Goal: Task Accomplishment & Management: Manage account settings

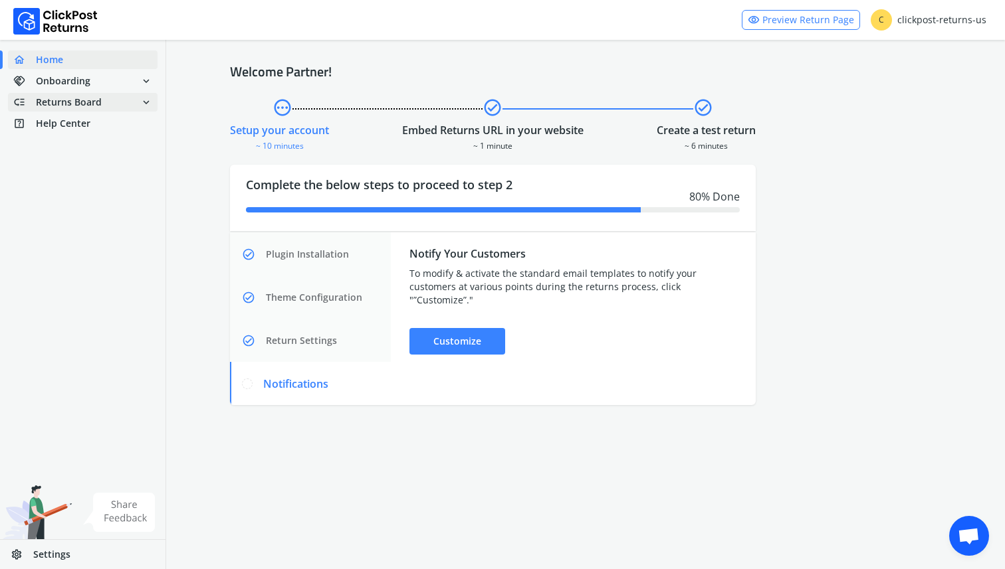
click at [106, 104] on span "low_priority Returns Board expand_more" at bounding box center [83, 102] width 150 height 19
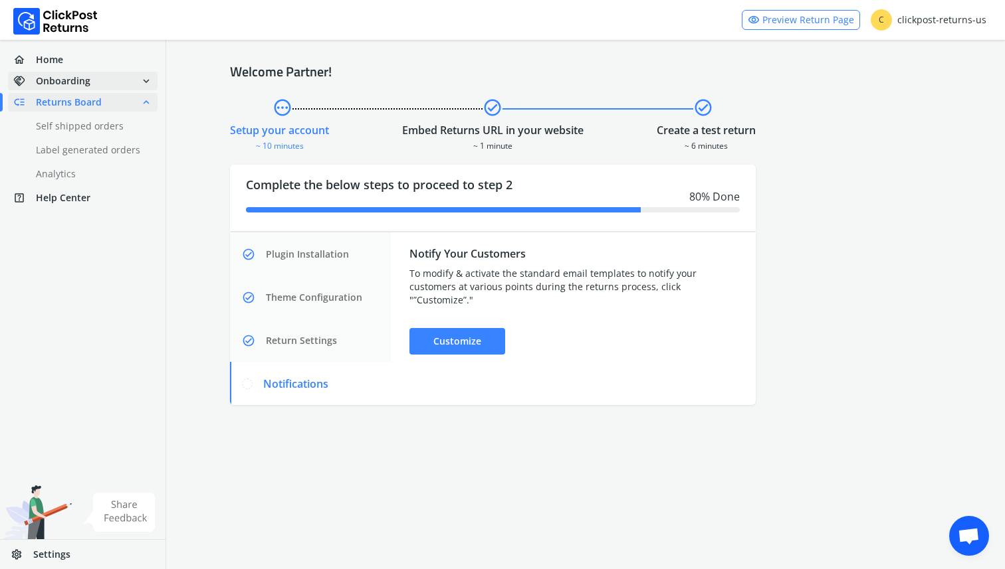
click at [98, 80] on span "handshake Onboarding expand_more" at bounding box center [83, 81] width 150 height 19
click at [84, 172] on span "Returns Board" at bounding box center [69, 176] width 66 height 13
click at [64, 57] on link "home Home" at bounding box center [83, 60] width 150 height 19
click at [64, 82] on span "Onboarding" at bounding box center [63, 80] width 54 height 13
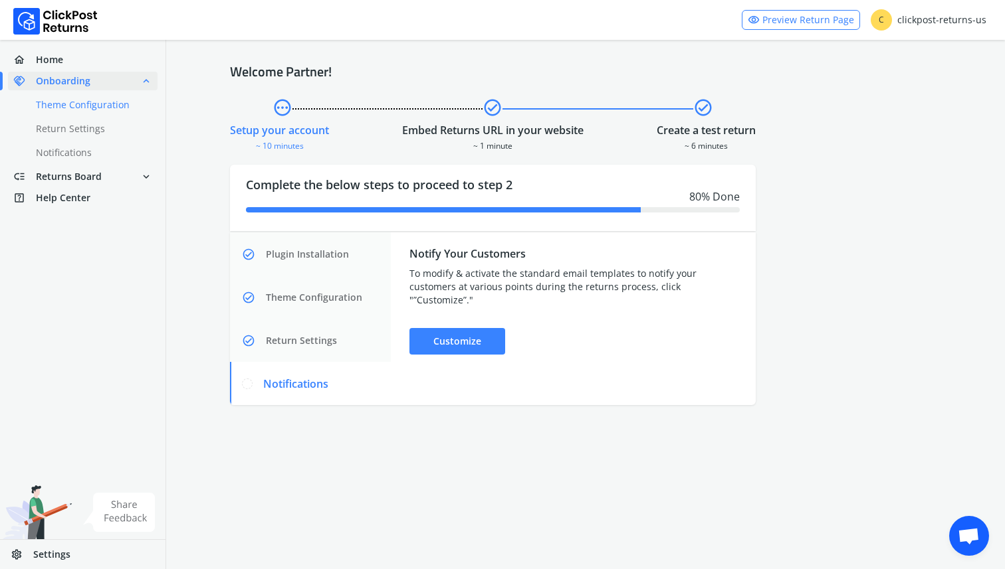
click at [78, 104] on link "done Theme Configuration" at bounding box center [90, 105] width 165 height 19
select select "******"
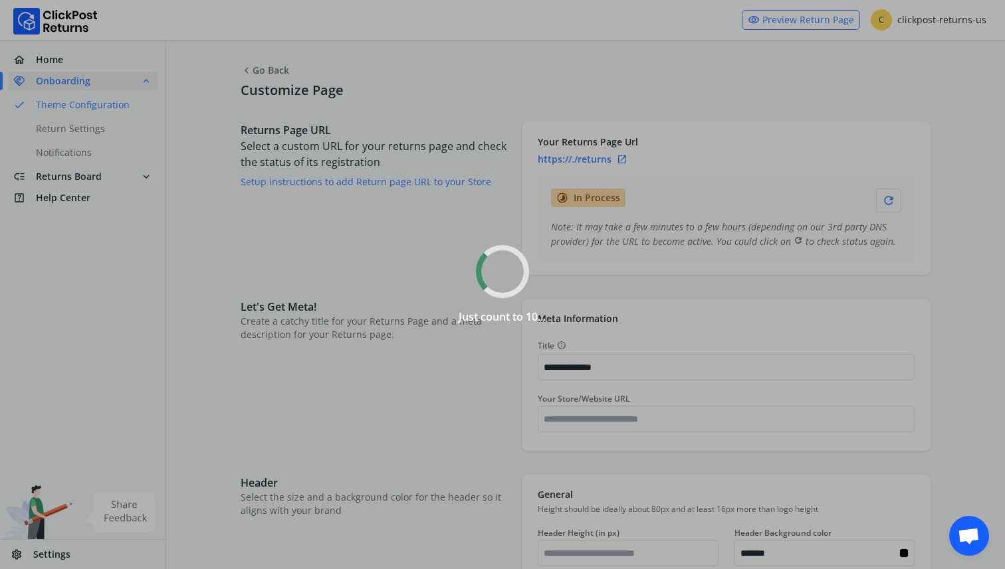
type input "*******"
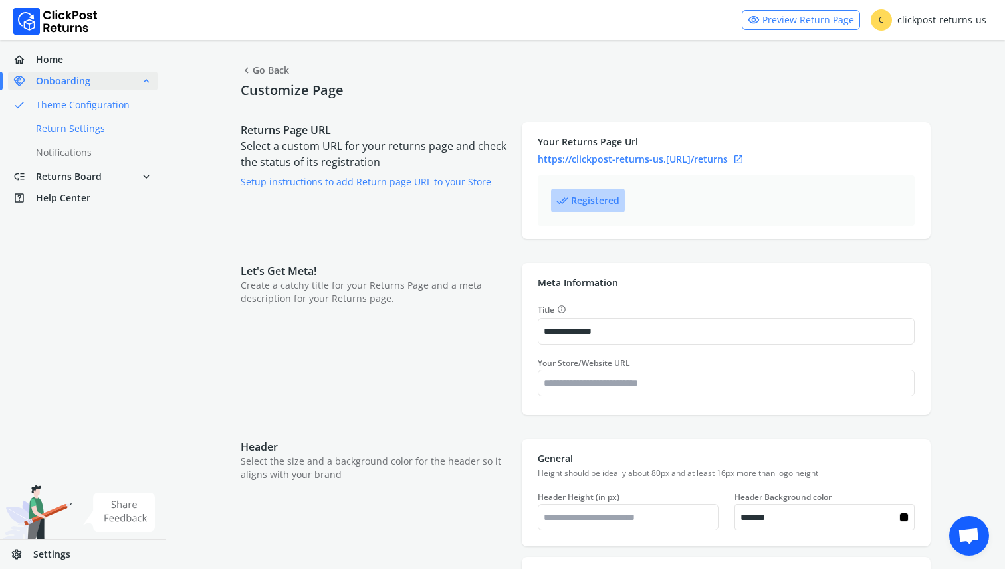
click at [77, 130] on link "done Return Settings" at bounding box center [90, 129] width 165 height 19
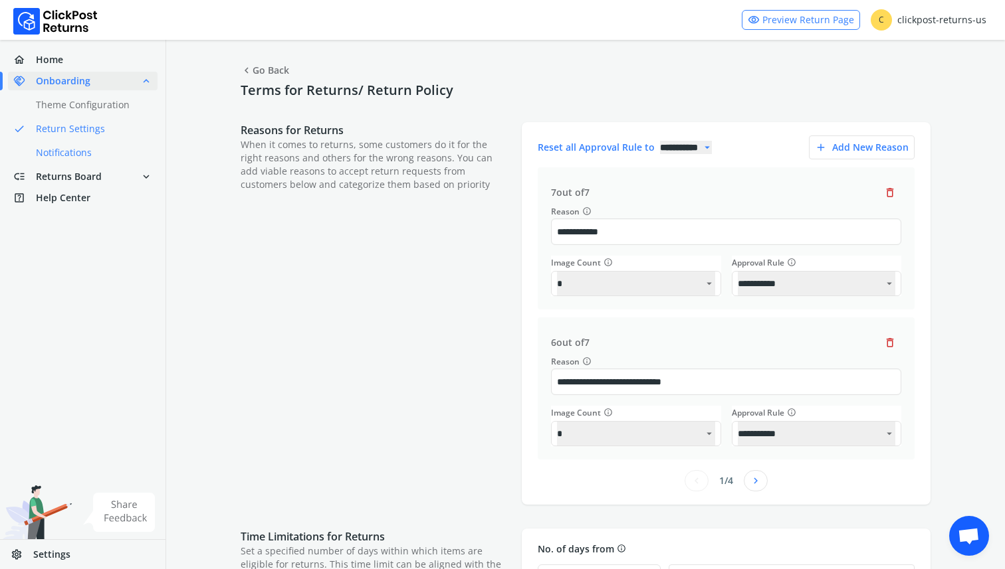
click at [67, 151] on link "done Notifications" at bounding box center [90, 153] width 165 height 19
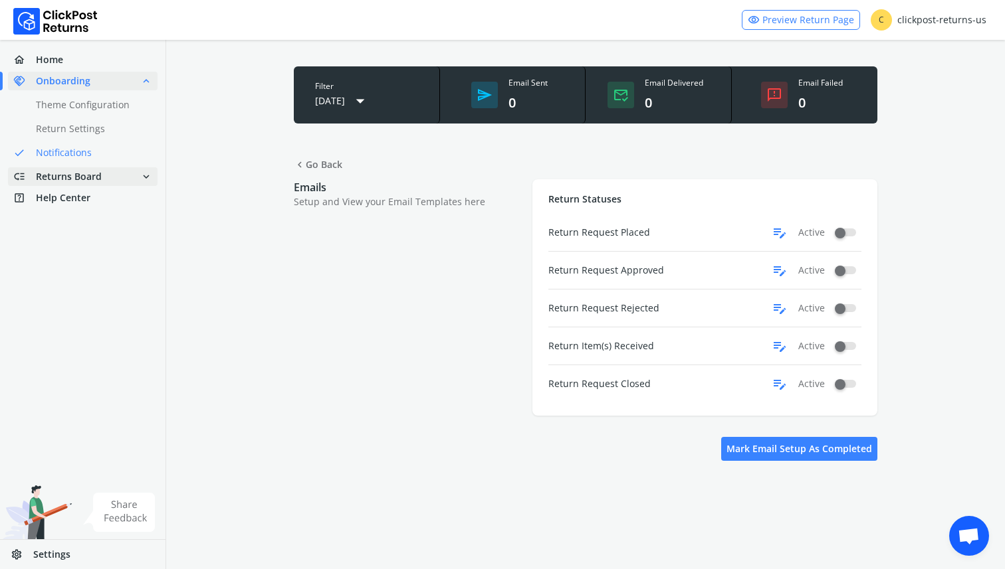
click at [64, 175] on span "Returns Board" at bounding box center [69, 176] width 66 height 13
click at [66, 195] on span "Help Center" at bounding box center [63, 197] width 54 height 13
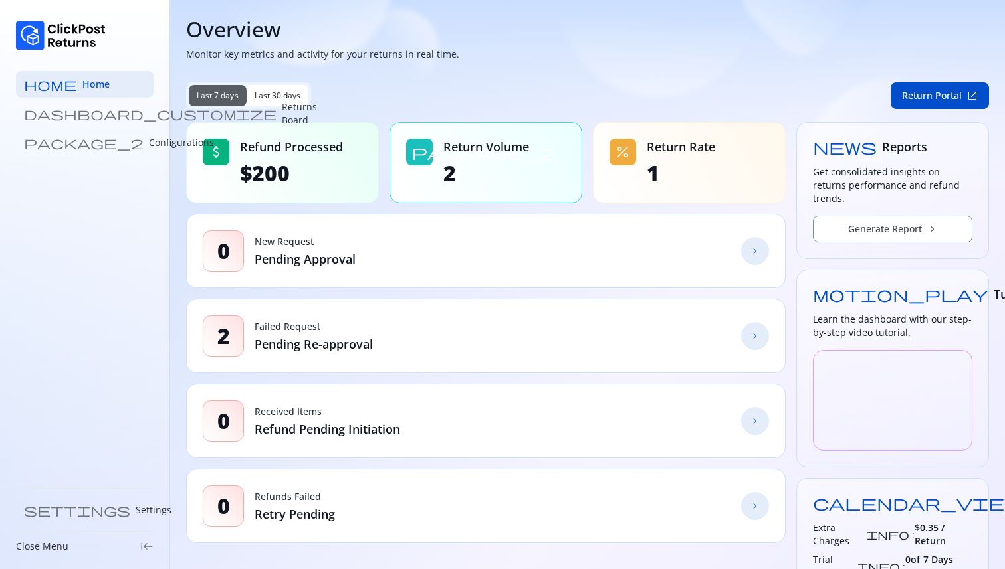
click at [79, 150] on link "package_2 Configurations" at bounding box center [85, 143] width 138 height 27
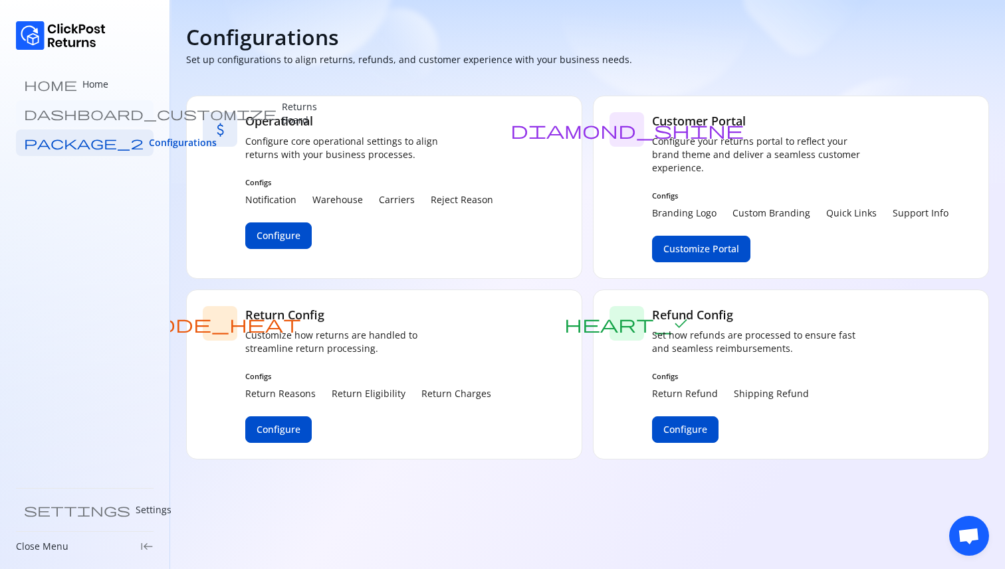
click at [282, 110] on p "Returns Board" at bounding box center [299, 113] width 35 height 27
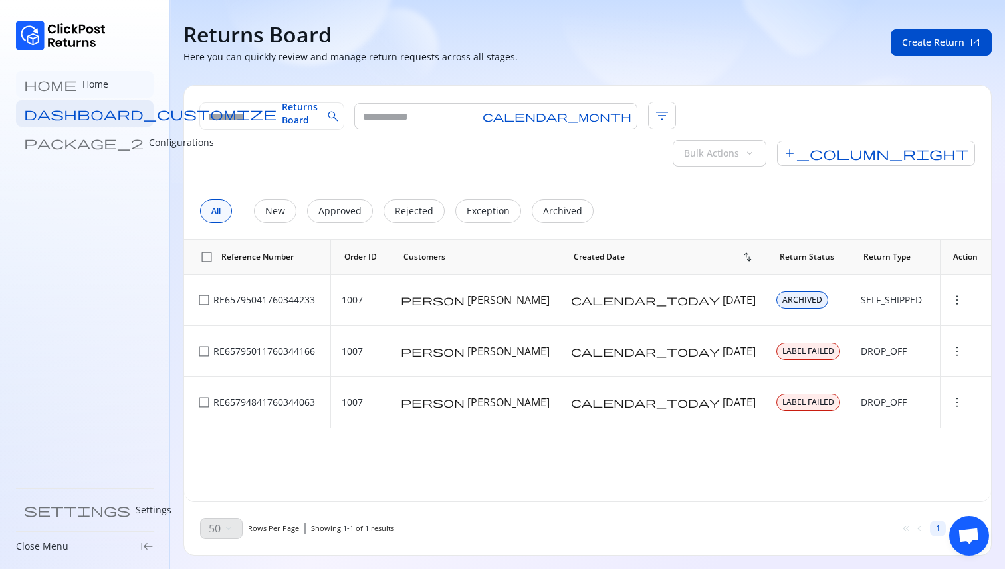
click at [82, 88] on p "Home" at bounding box center [95, 84] width 26 height 13
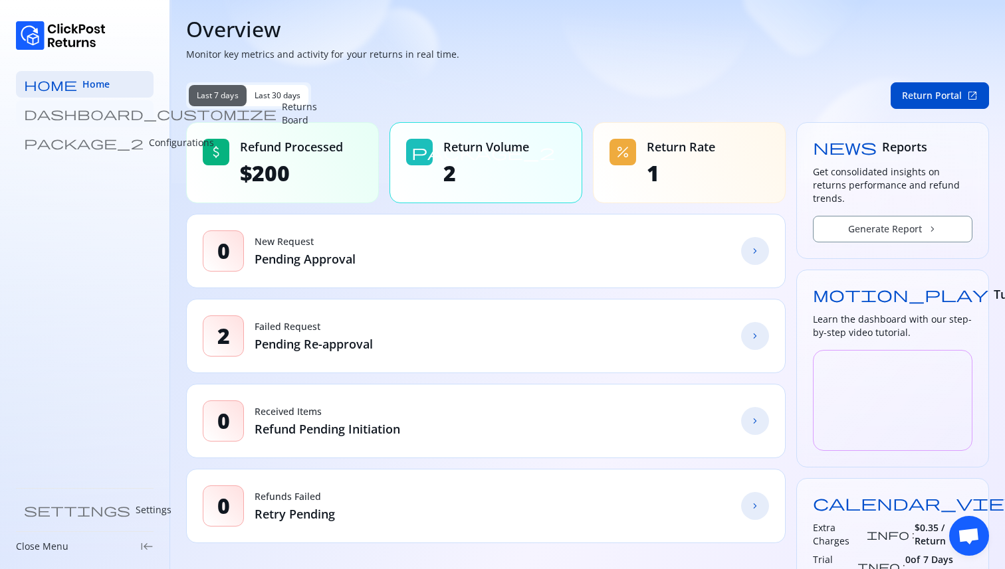
click at [282, 117] on p "Returns Board" at bounding box center [299, 113] width 35 height 27
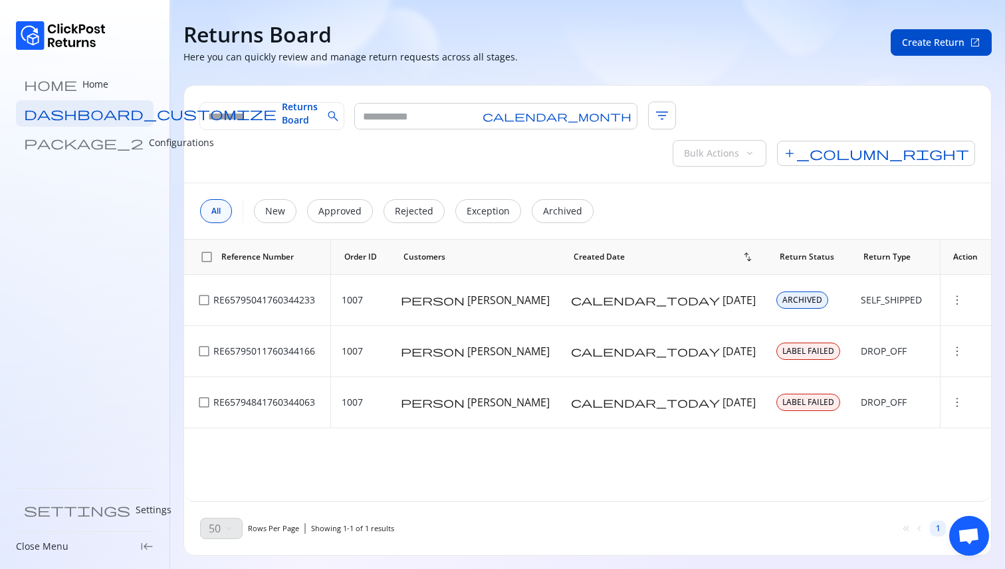
click at [149, 142] on p "Configurations" at bounding box center [181, 142] width 65 height 13
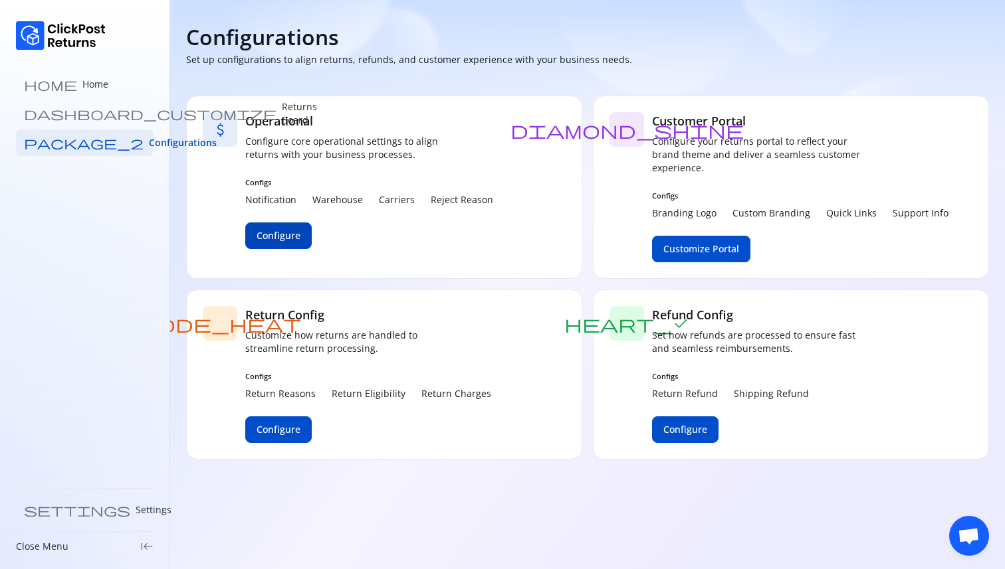
click at [281, 237] on span "Configure" at bounding box center [278, 235] width 44 height 13
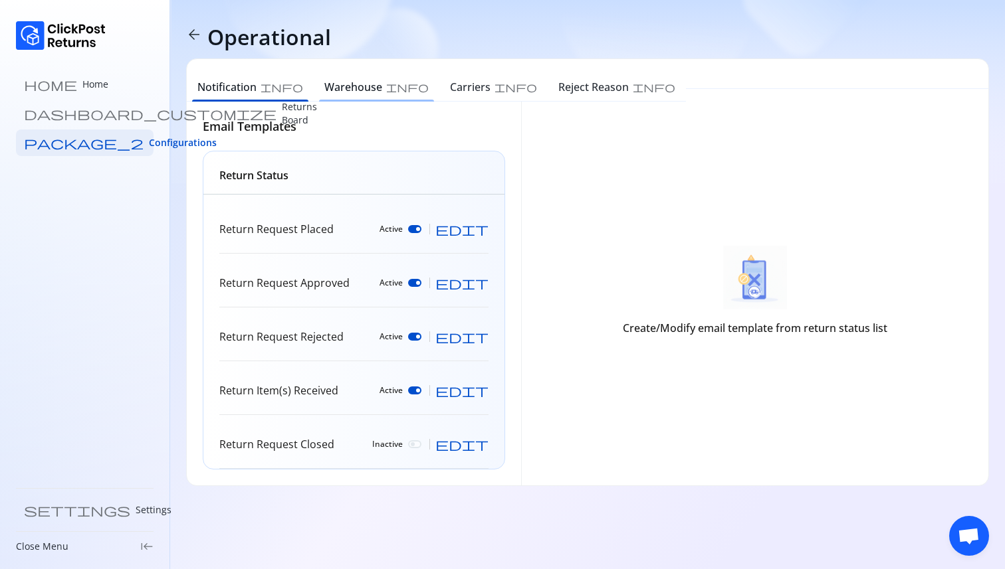
click at [324, 88] on h6 "Warehouse" at bounding box center [353, 87] width 58 height 16
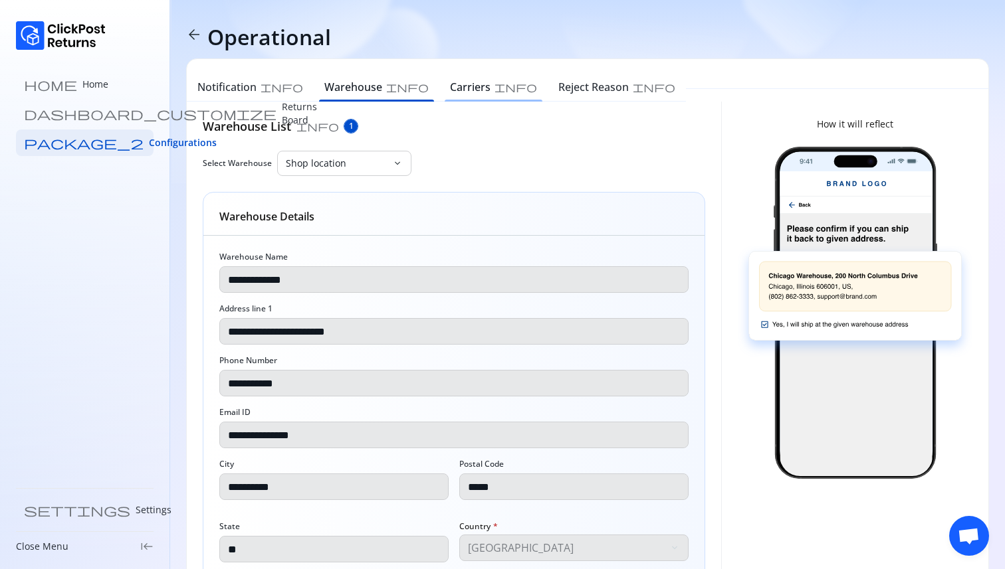
click at [450, 94] on h6 "Carriers" at bounding box center [470, 87] width 41 height 16
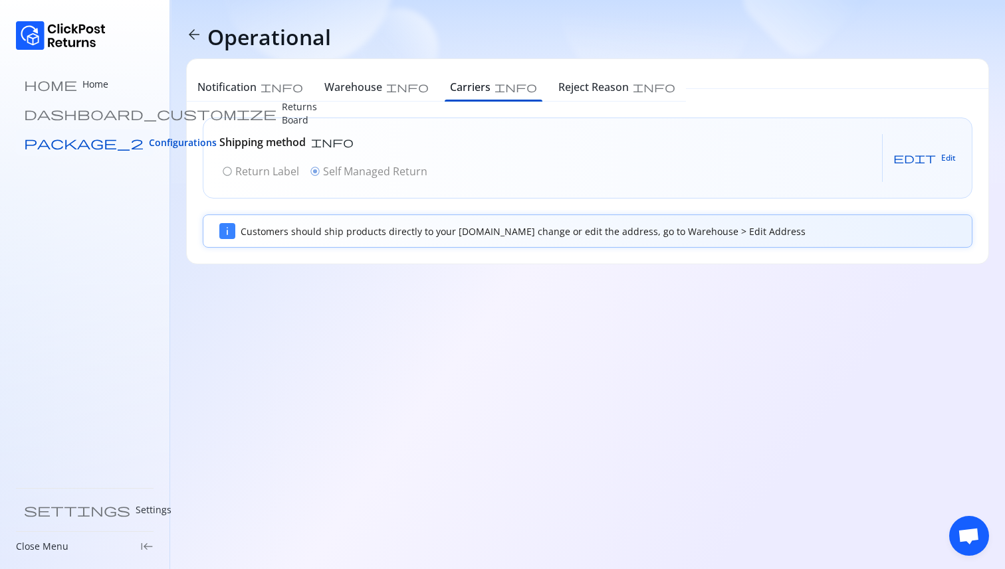
click at [149, 143] on span "Configurations" at bounding box center [183, 142] width 68 height 13
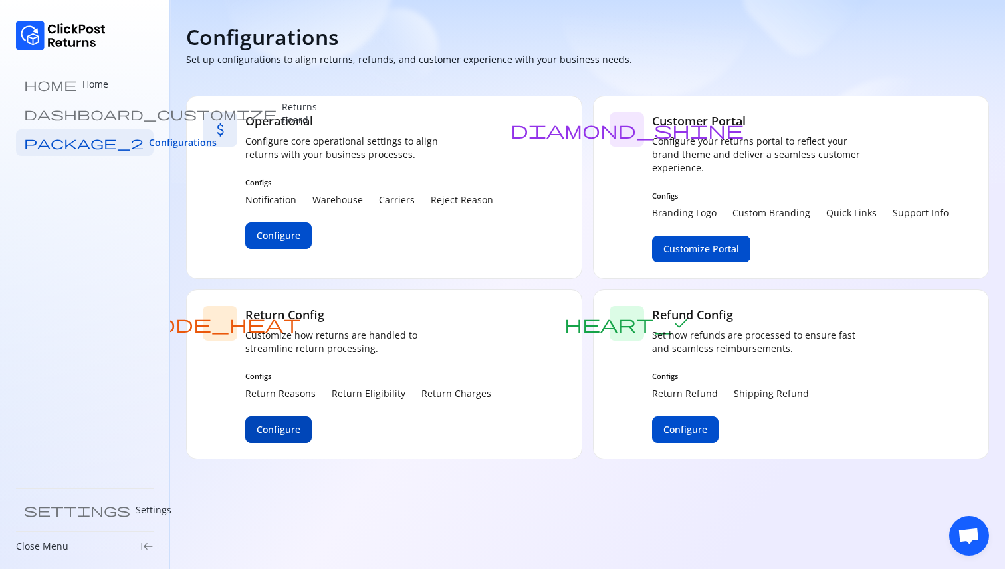
click at [288, 422] on button "Configure" at bounding box center [278, 430] width 66 height 27
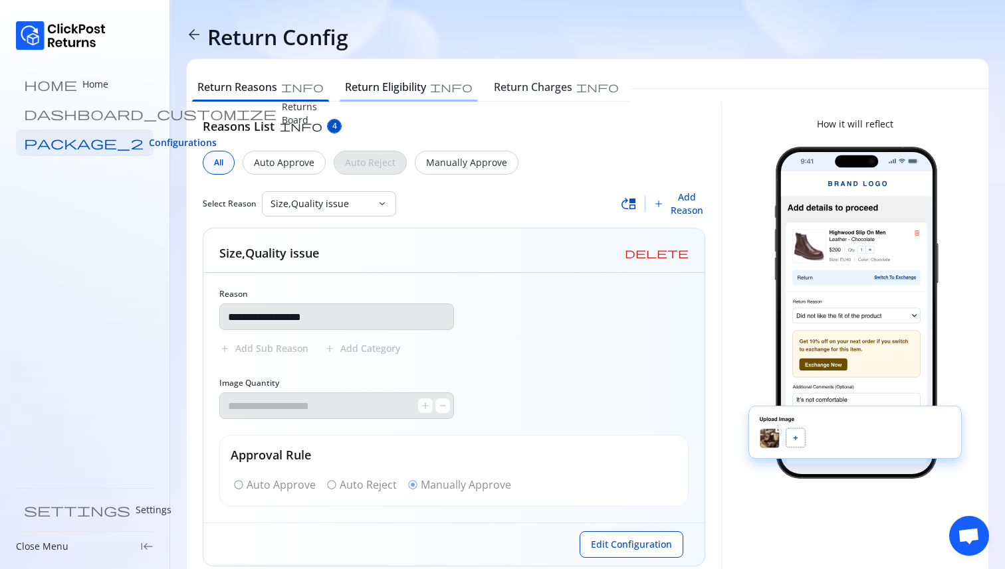
click at [366, 90] on h6 "Return Eligibility" at bounding box center [385, 87] width 81 height 16
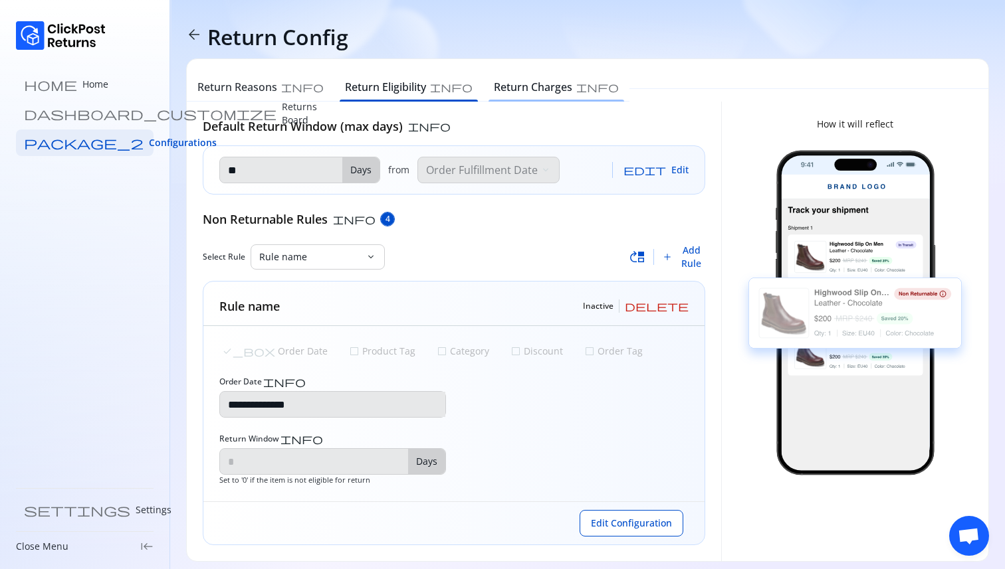
click at [494, 93] on h6 "Return Charges" at bounding box center [533, 87] width 78 height 16
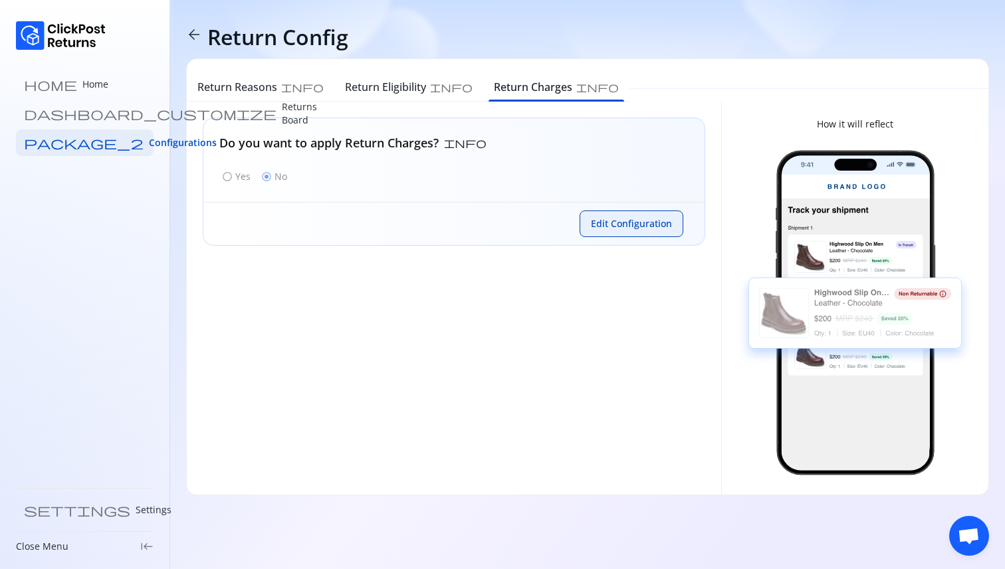
click at [603, 227] on span "Edit Configuration" at bounding box center [631, 223] width 81 height 13
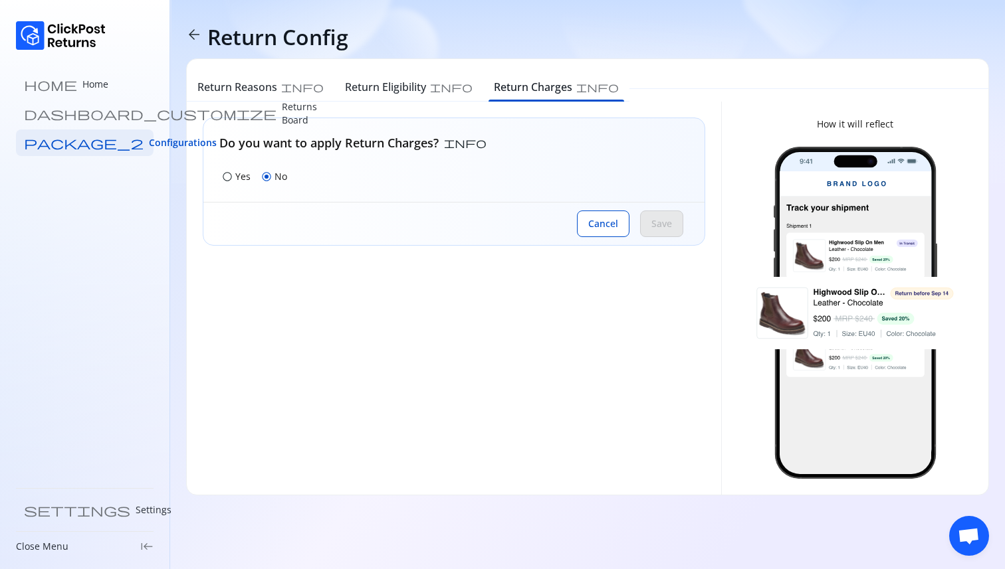
click at [227, 175] on span "radio_button_unchecked" at bounding box center [227, 176] width 11 height 11
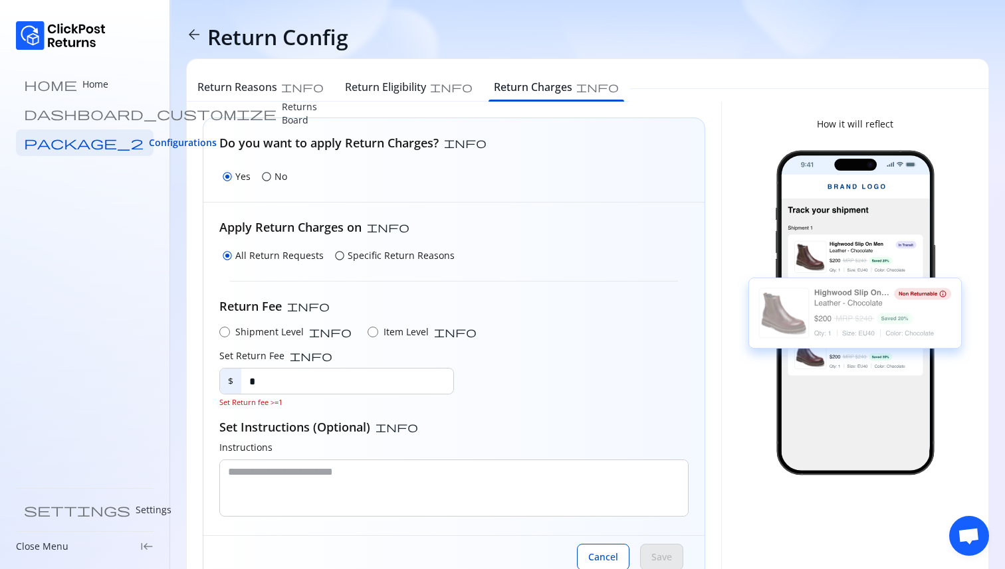
scroll to position [43, 0]
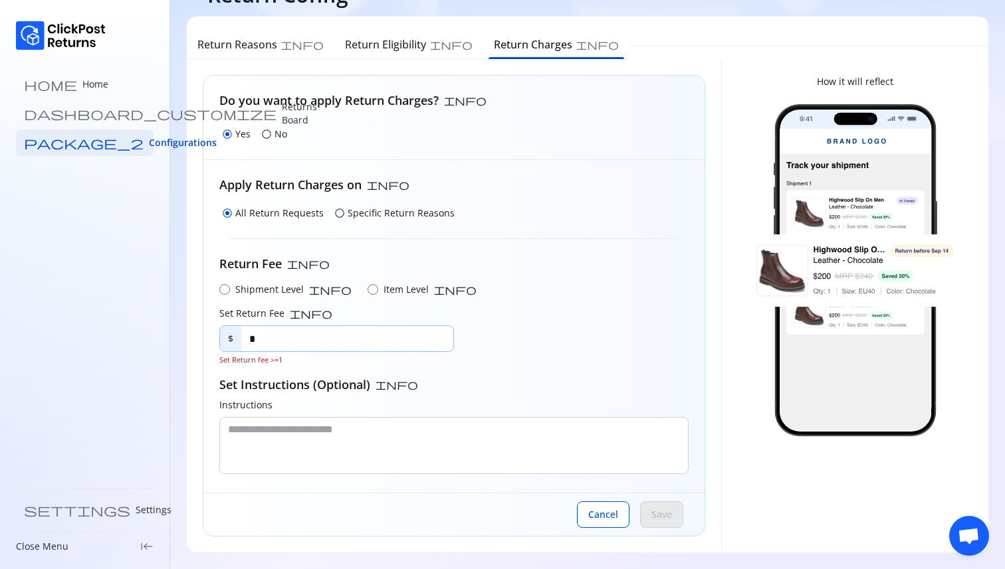
click at [374, 334] on input "*" at bounding box center [347, 338] width 212 height 25
click at [335, 215] on span "radio_button_unchecked" at bounding box center [339, 213] width 11 height 11
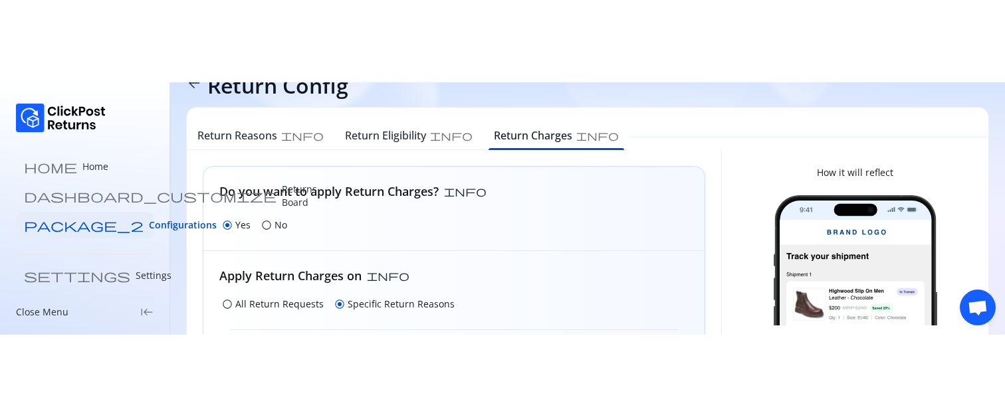
scroll to position [0, 0]
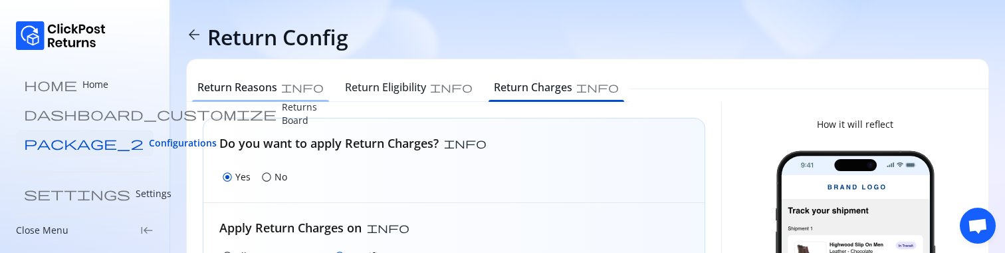
click at [233, 84] on h6 "Return Reasons" at bounding box center [237, 87] width 80 height 16
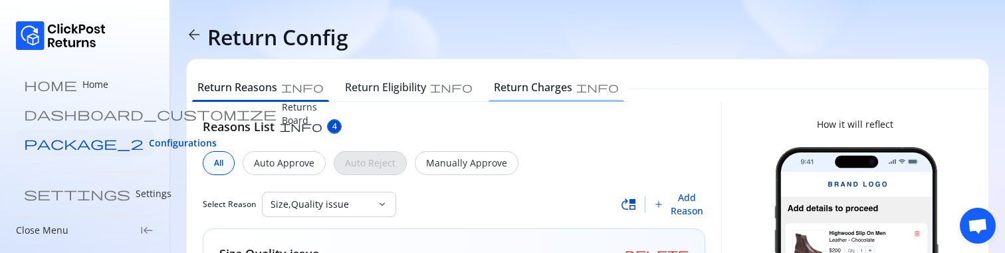
click at [494, 84] on h6 "Return Charges" at bounding box center [533, 87] width 78 height 16
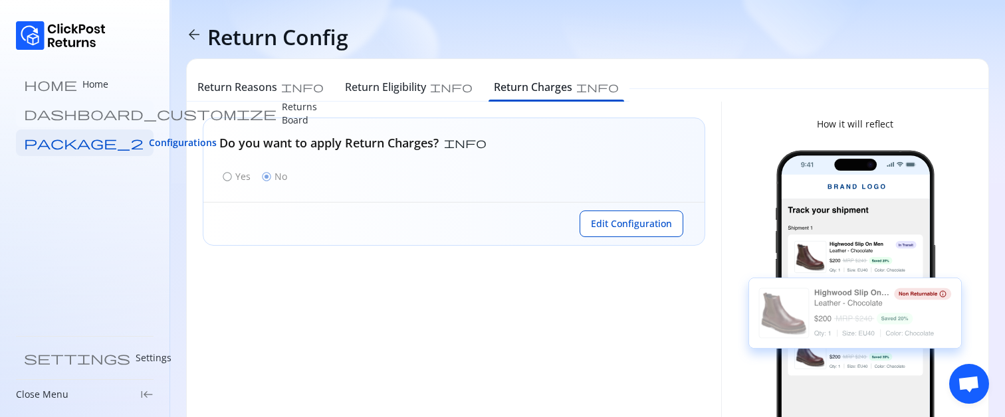
click at [282, 117] on p "Returns Board" at bounding box center [299, 113] width 35 height 27
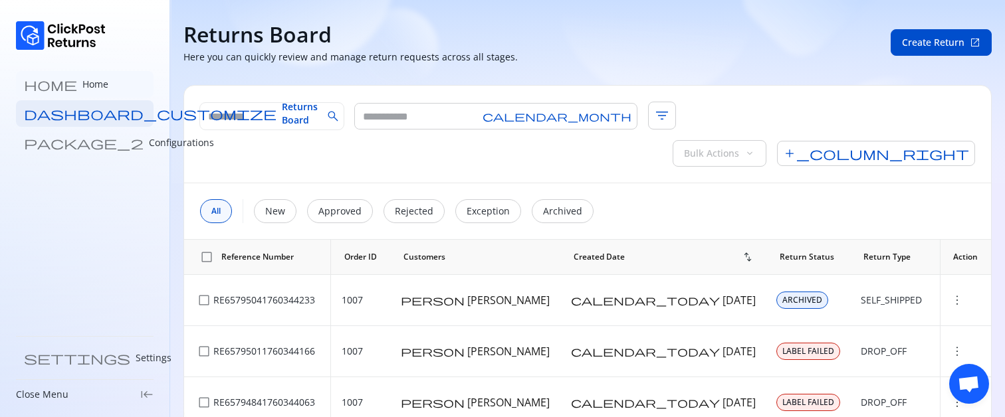
click at [82, 90] on p "Home" at bounding box center [95, 84] width 26 height 13
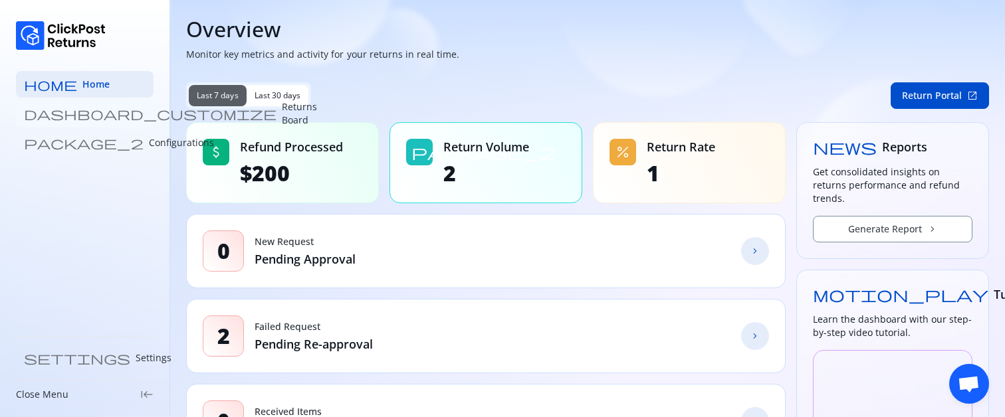
click at [282, 117] on p "Returns Board" at bounding box center [299, 113] width 35 height 27
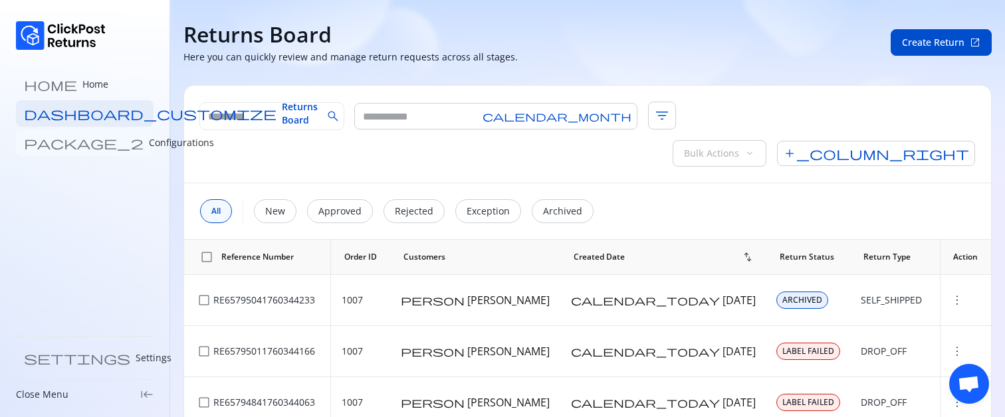
click at [149, 144] on p "Configurations" at bounding box center [181, 142] width 65 height 13
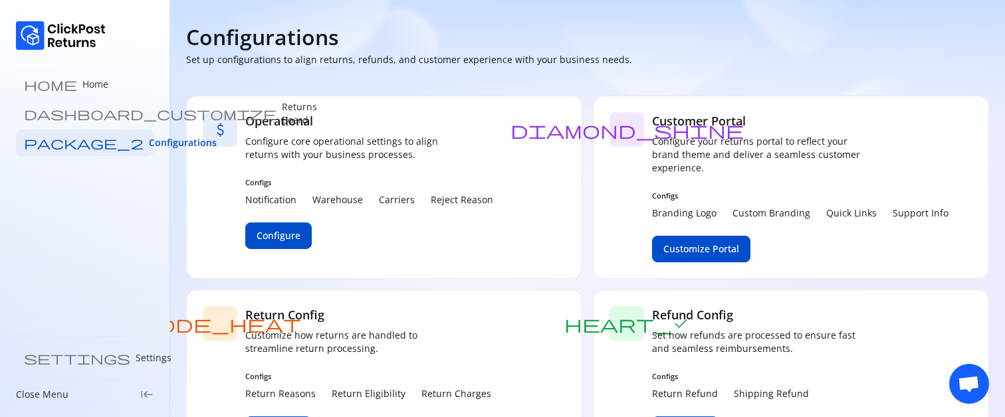
scroll to position [58, 0]
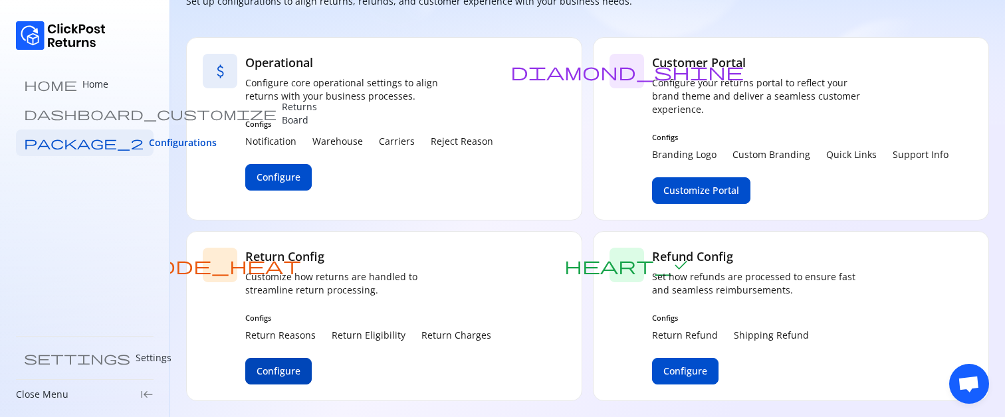
click at [275, 371] on span "Configure" at bounding box center [278, 371] width 44 height 13
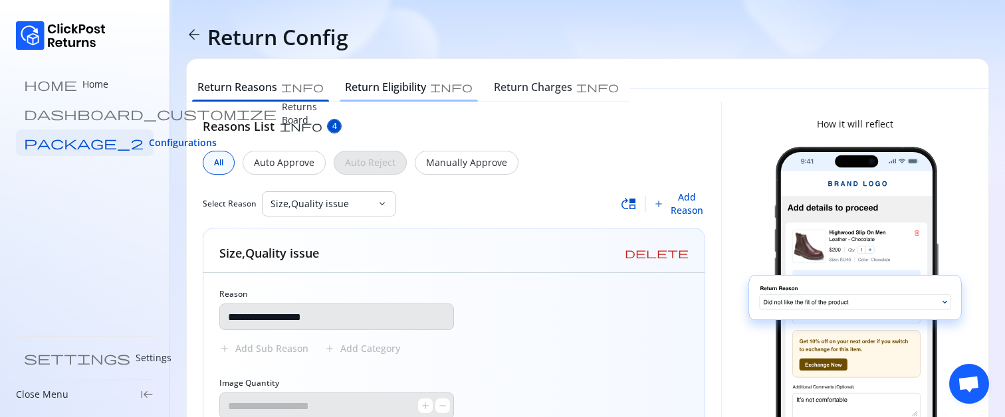
click at [356, 90] on h6 "Return Eligibility" at bounding box center [385, 87] width 81 height 16
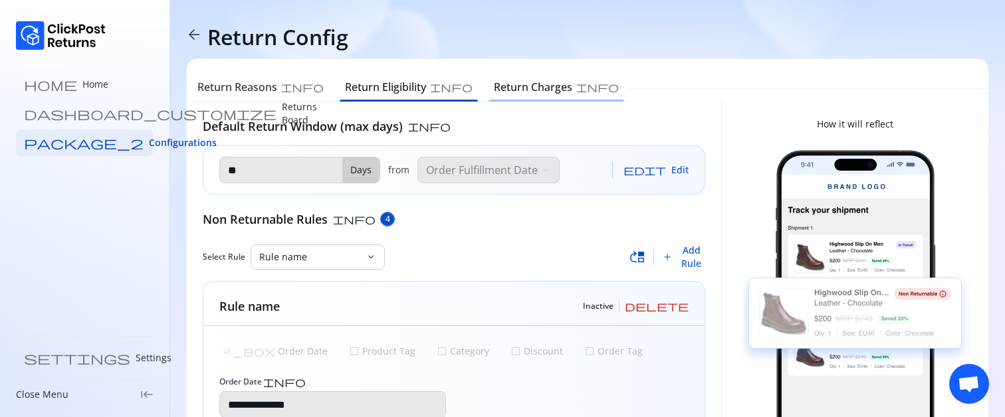
click at [494, 94] on h6 "Return Charges" at bounding box center [533, 87] width 78 height 16
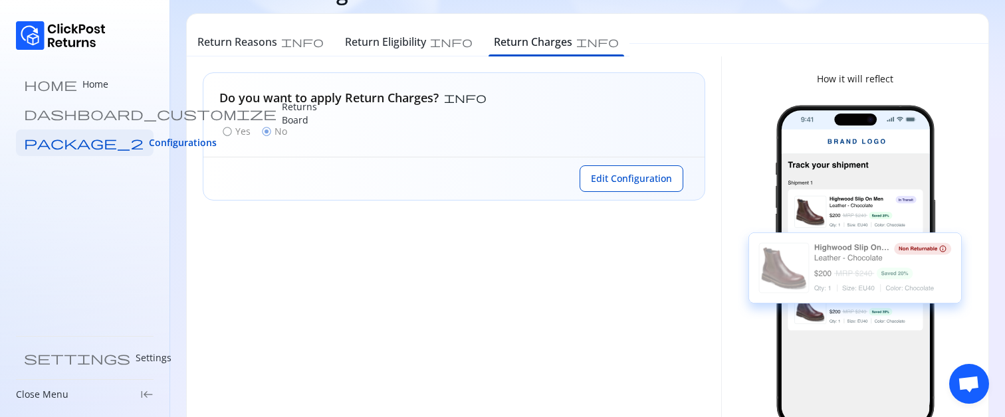
scroll to position [47, 0]
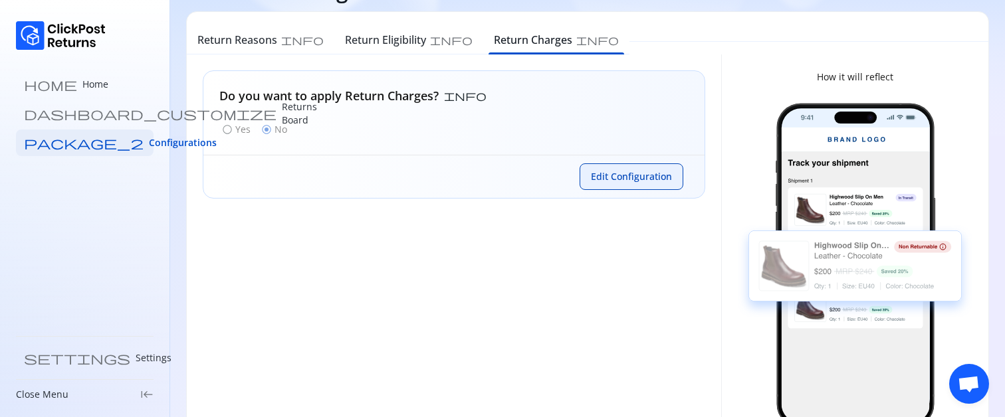
click at [613, 170] on span "Edit Configuration" at bounding box center [631, 176] width 81 height 13
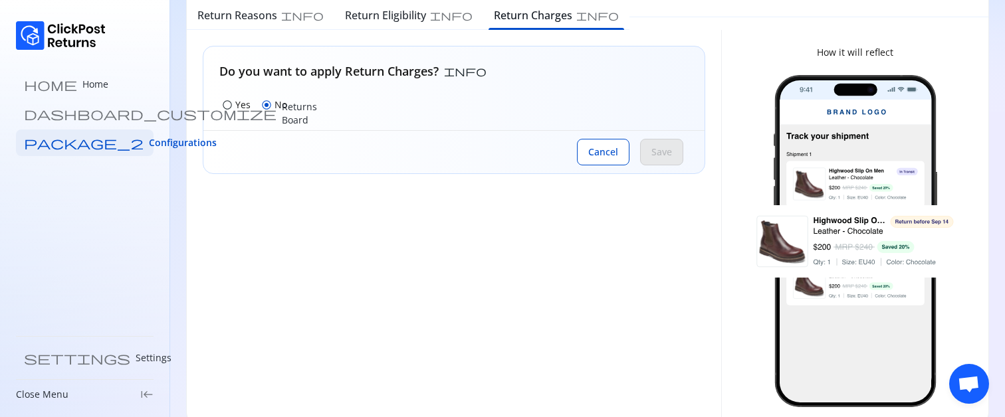
scroll to position [94, 0]
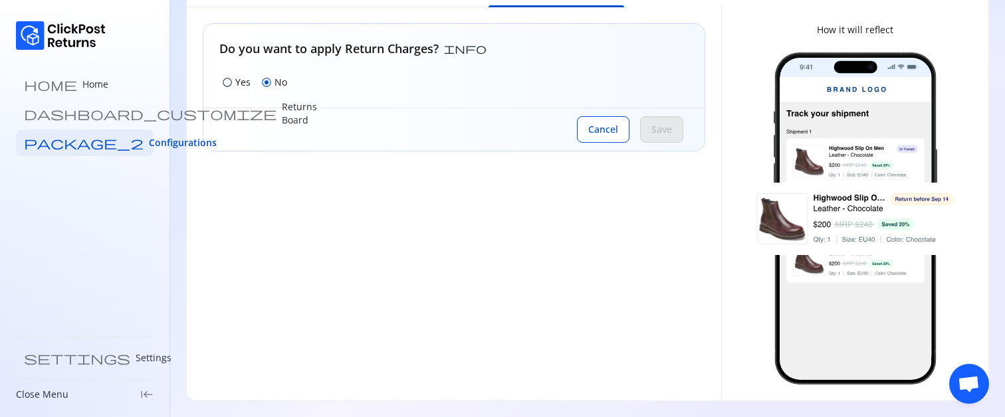
click at [223, 85] on span "radio_button_unchecked" at bounding box center [227, 82] width 11 height 11
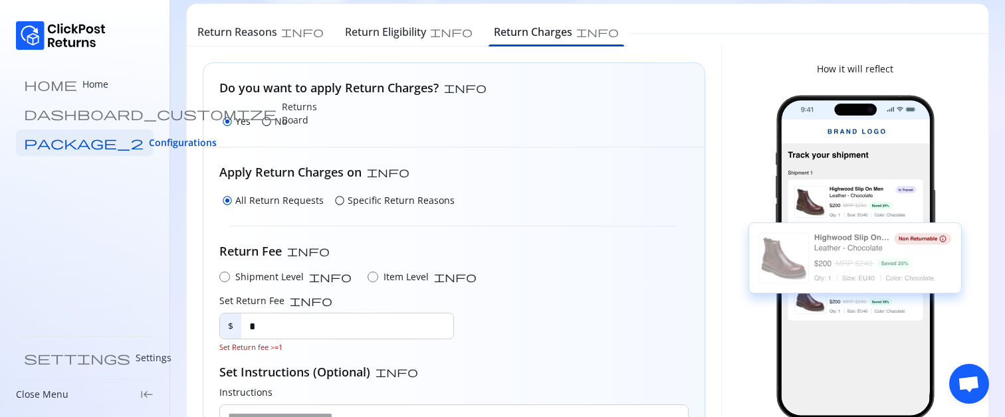
scroll to position [0, 0]
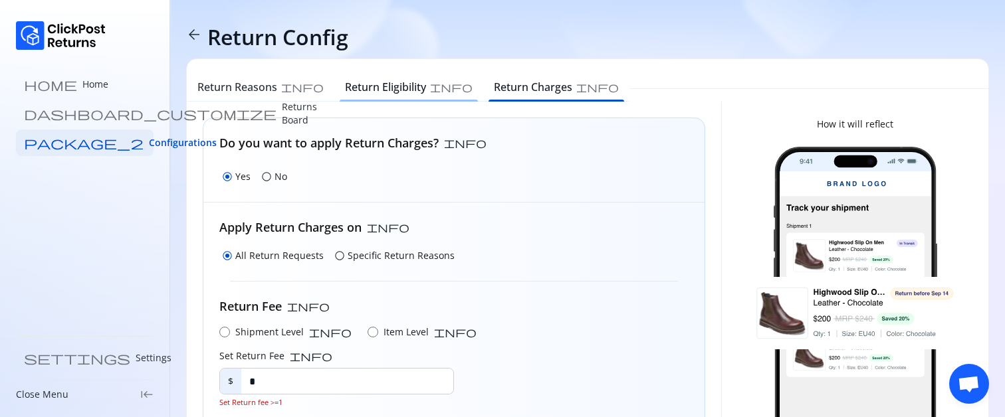
click at [351, 96] on div "Return Eligibility info" at bounding box center [408, 88] width 149 height 27
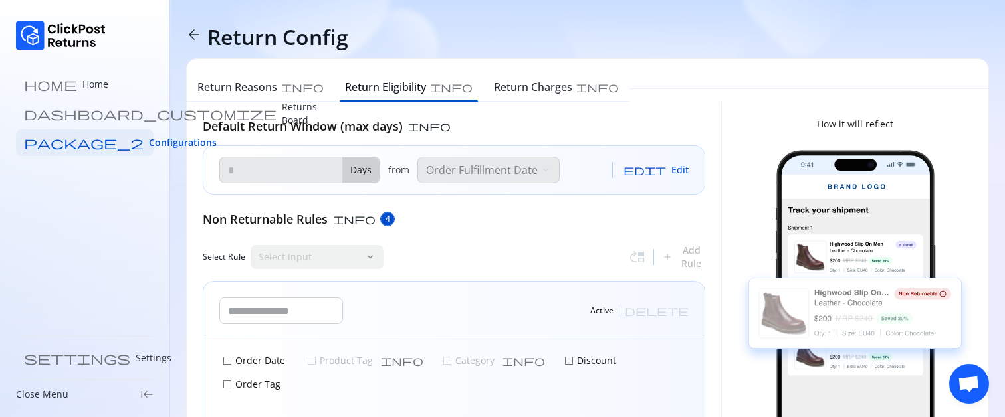
type input "**"
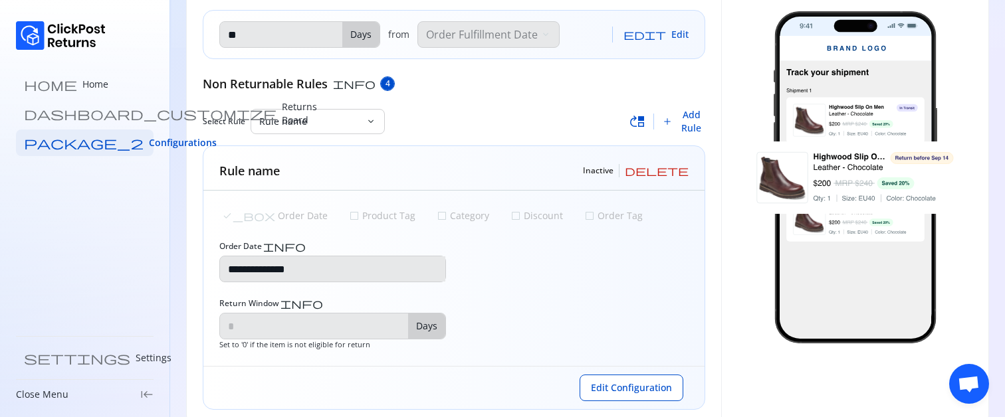
scroll to position [161, 0]
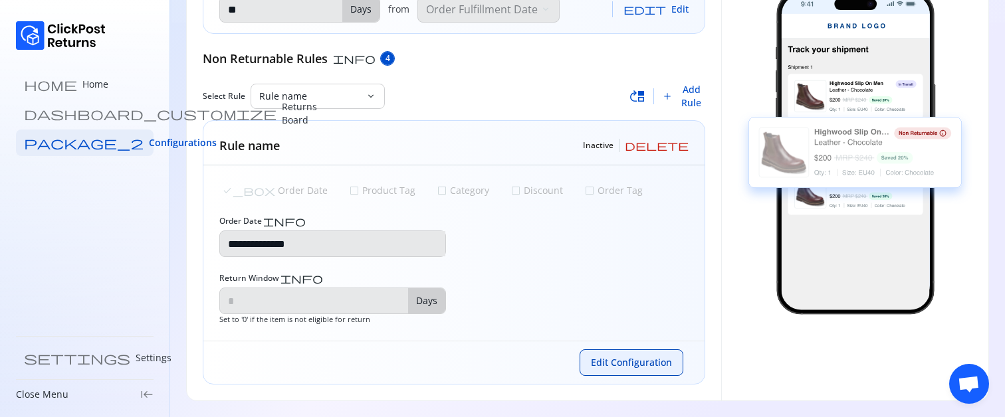
click at [599, 356] on button "Edit Configuration" at bounding box center [631, 363] width 104 height 27
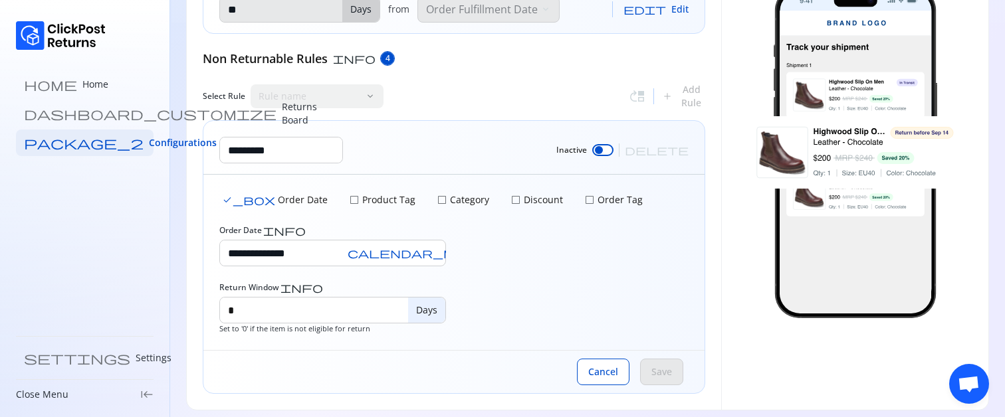
scroll to position [170, 0]
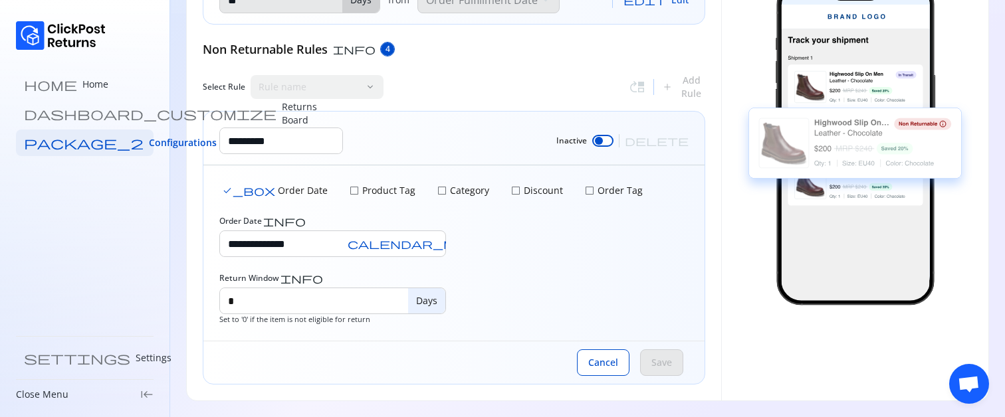
click at [349, 189] on span "check_box_outline_blank" at bounding box center [354, 190] width 11 height 11
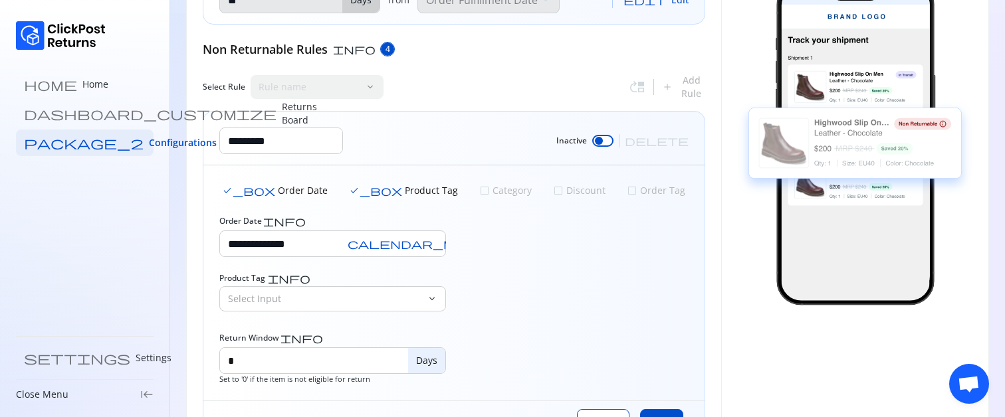
click at [349, 189] on span "check_box" at bounding box center [375, 190] width 53 height 11
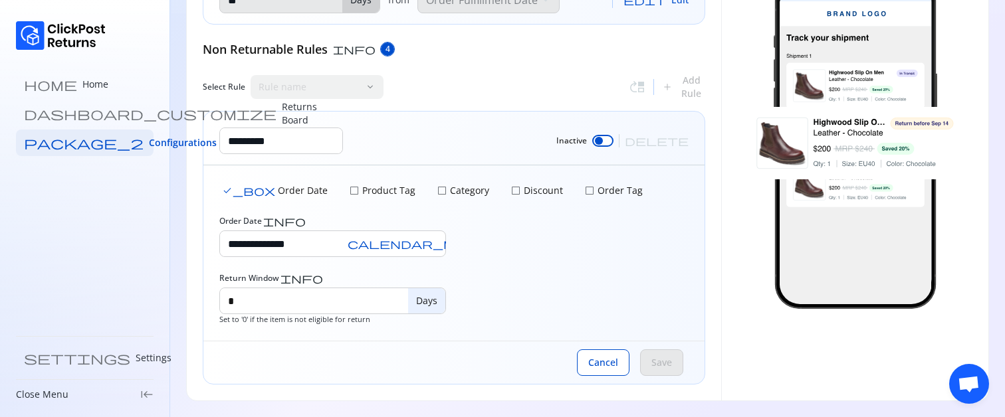
click at [229, 192] on span "check_box" at bounding box center [248, 190] width 53 height 11
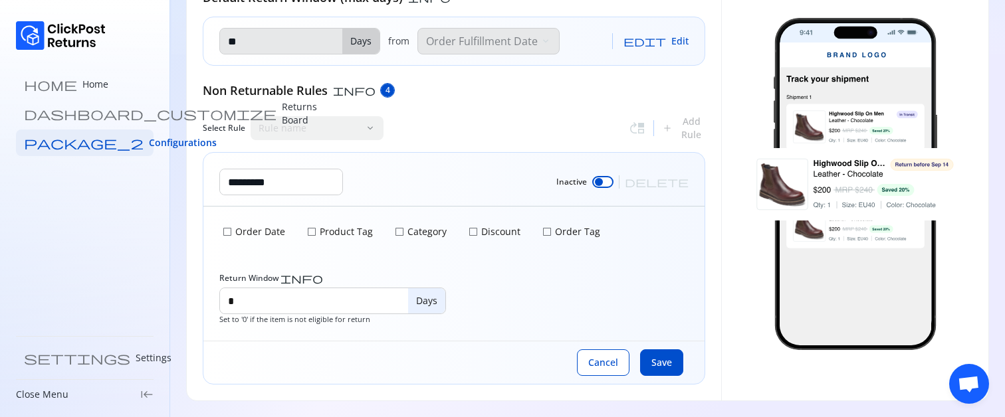
click at [229, 232] on span "check_box_outline_blank" at bounding box center [227, 232] width 11 height 11
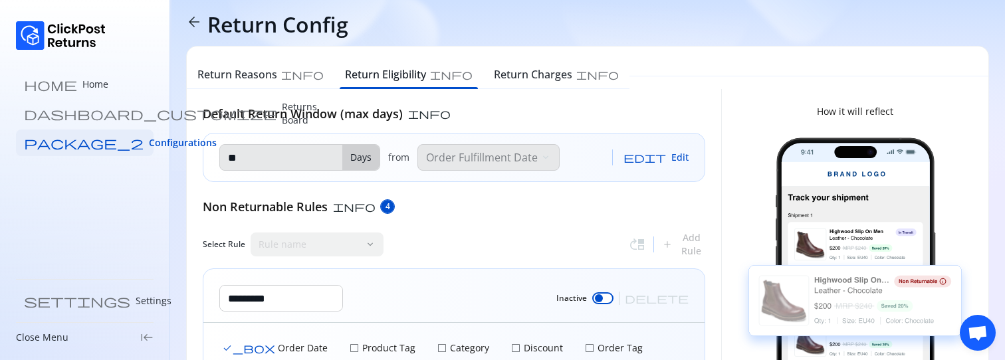
scroll to position [17, 0]
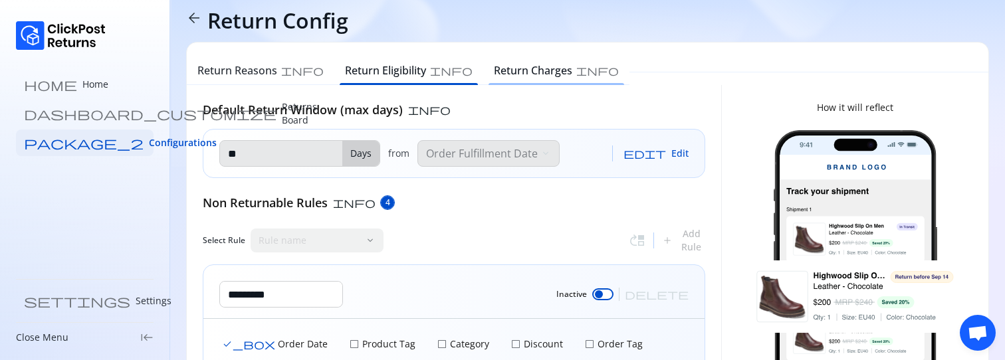
click at [494, 77] on h6 "Return Charges" at bounding box center [533, 70] width 78 height 16
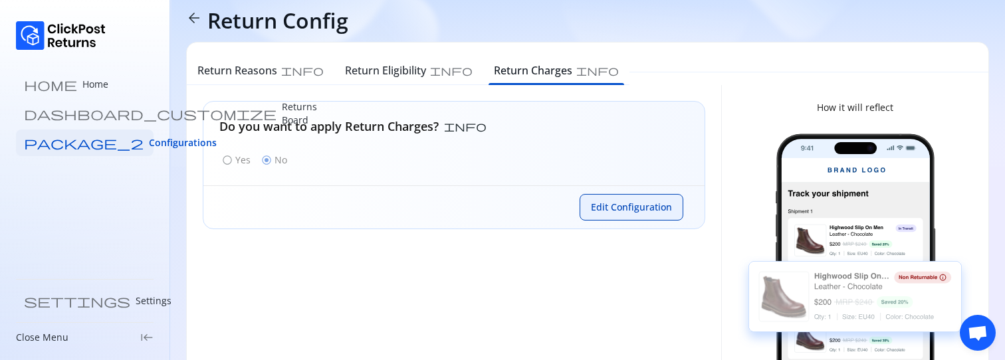
click at [628, 205] on span "Edit Configuration" at bounding box center [631, 207] width 81 height 13
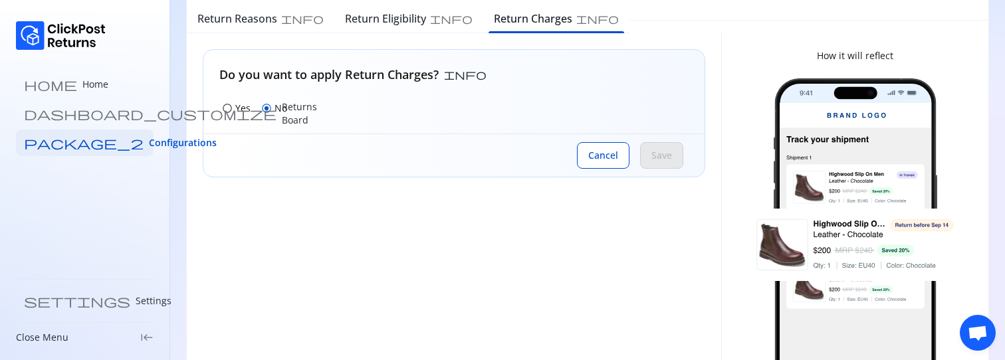
scroll to position [78, 0]
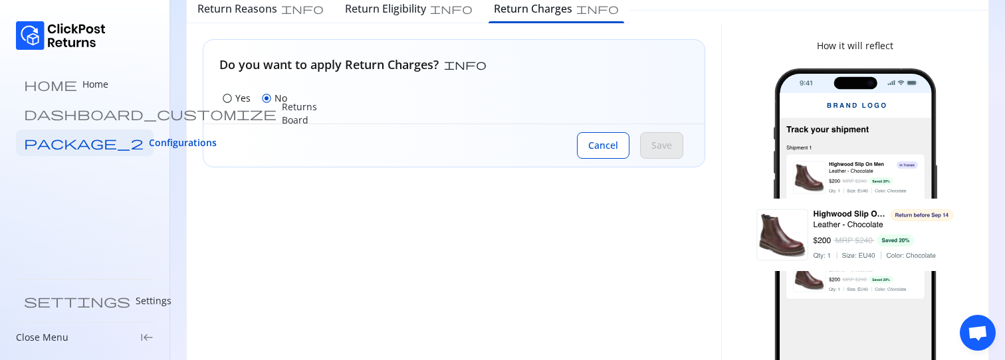
click at [228, 100] on span "radio_button_unchecked" at bounding box center [227, 98] width 11 height 11
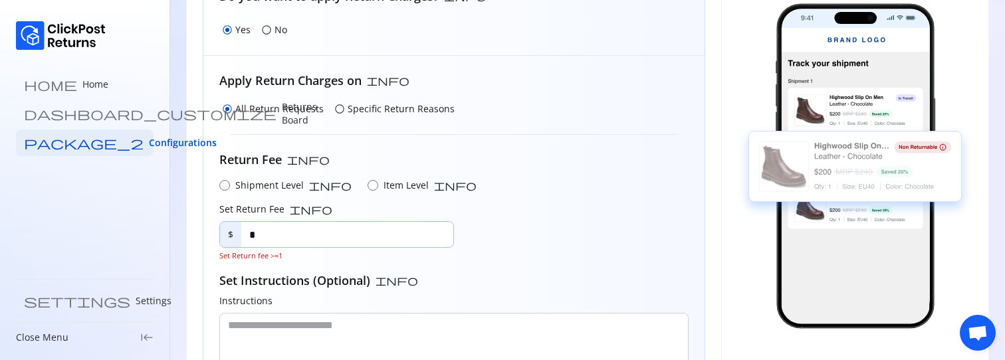
scroll to position [134, 0]
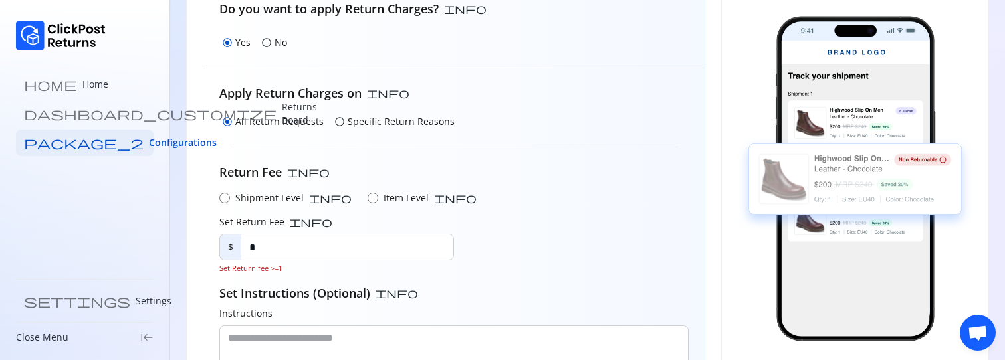
click at [334, 123] on span "radio_button_unchecked" at bounding box center [339, 121] width 11 height 11
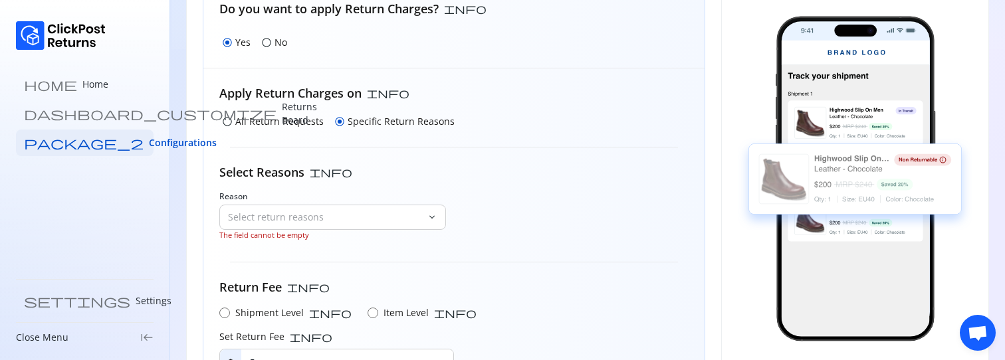
click at [223, 121] on span "radio_button_unchecked" at bounding box center [227, 121] width 11 height 11
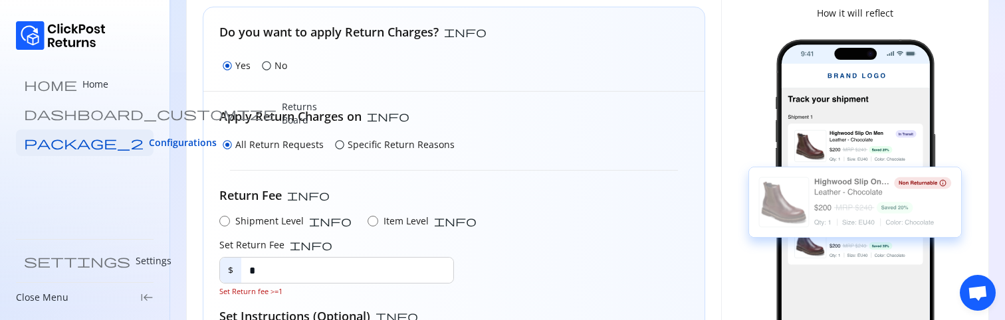
scroll to position [0, 0]
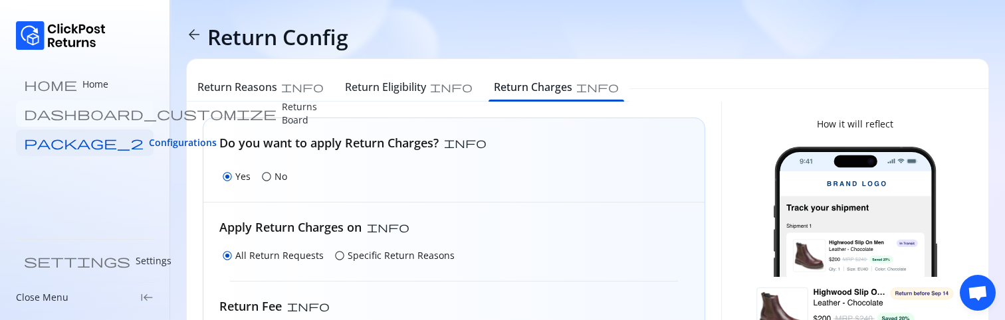
click at [282, 117] on p "Returns Board" at bounding box center [299, 113] width 35 height 27
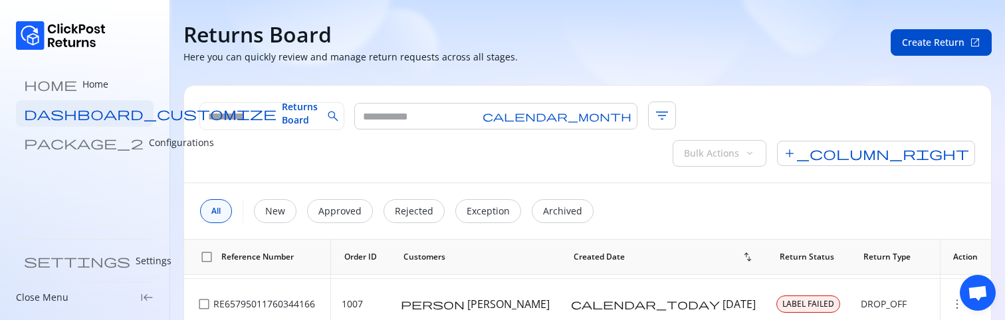
scroll to position [67, 0]
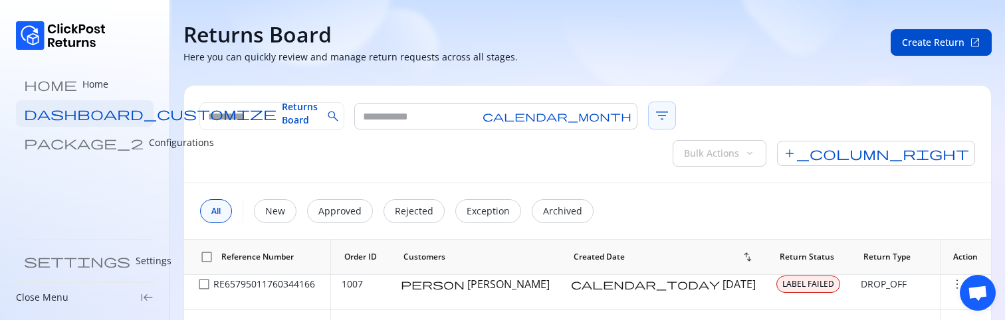
click at [648, 119] on span "filter_list" at bounding box center [662, 116] width 28 height 28
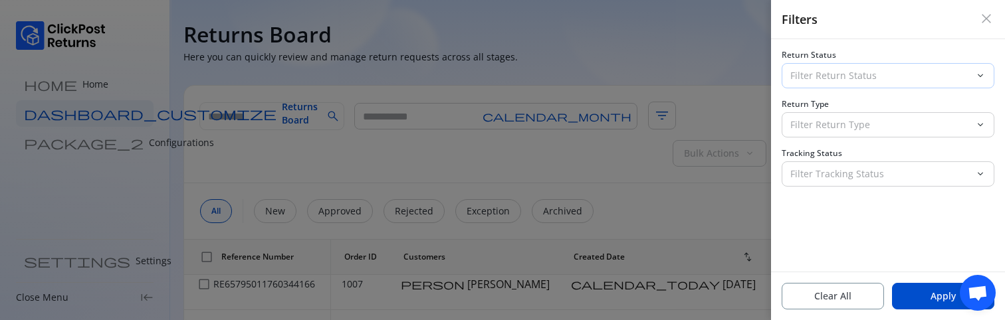
click at [853, 78] on p "Filter Return Status" at bounding box center [879, 75] width 179 height 13
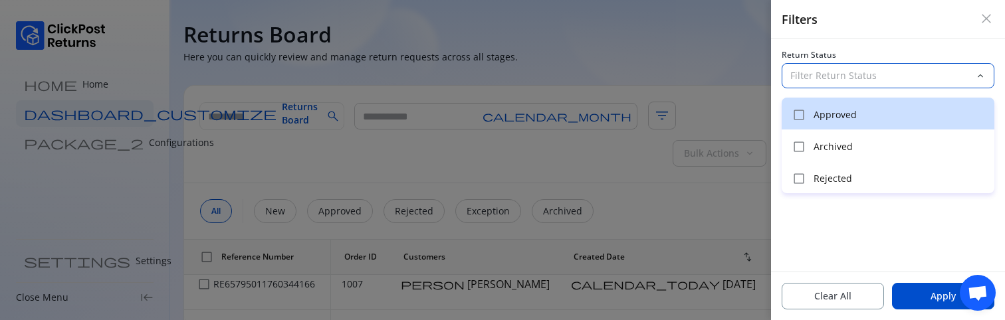
click at [824, 119] on p "Approved" at bounding box center [899, 114] width 173 height 13
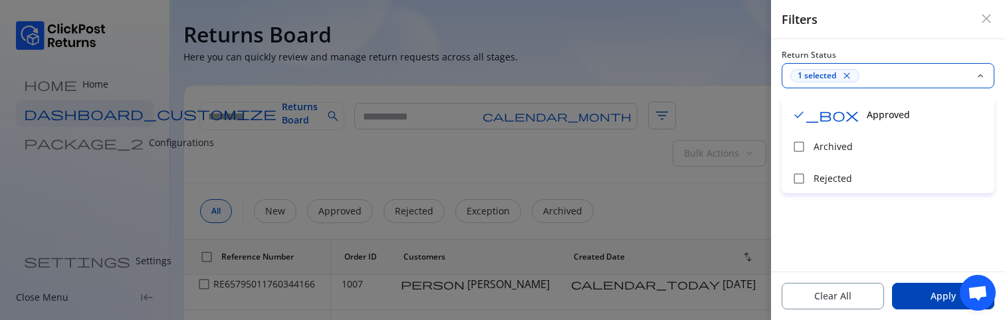
click at [925, 304] on button "Apply" at bounding box center [943, 296] width 102 height 27
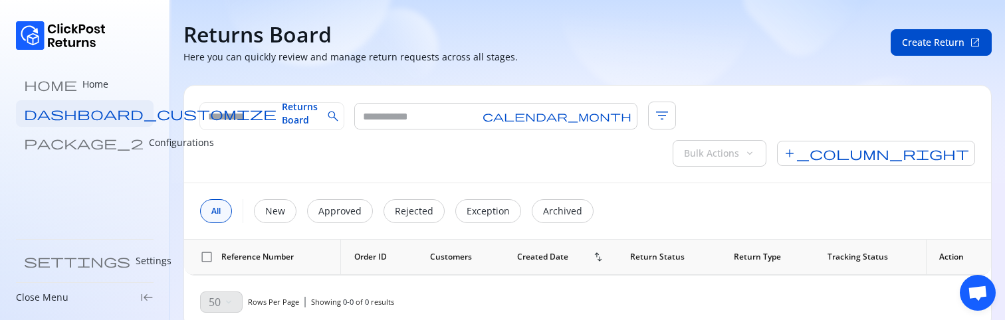
drag, startPoint x: 974, startPoint y: 290, endPoint x: 793, endPoint y: 251, distance: 185.6
click at [793, 251] on body "home Home dashboard_customize Returns Board package_2 Configurations settings S…" at bounding box center [502, 160] width 1005 height 320
drag, startPoint x: 976, startPoint y: 276, endPoint x: 730, endPoint y: 161, distance: 271.7
click at [730, 161] on body "home Home dashboard_customize Returns Board package_2 Configurations settings S…" at bounding box center [502, 160] width 1005 height 320
click at [976, 309] on span "Open chat" at bounding box center [978, 293] width 36 height 36
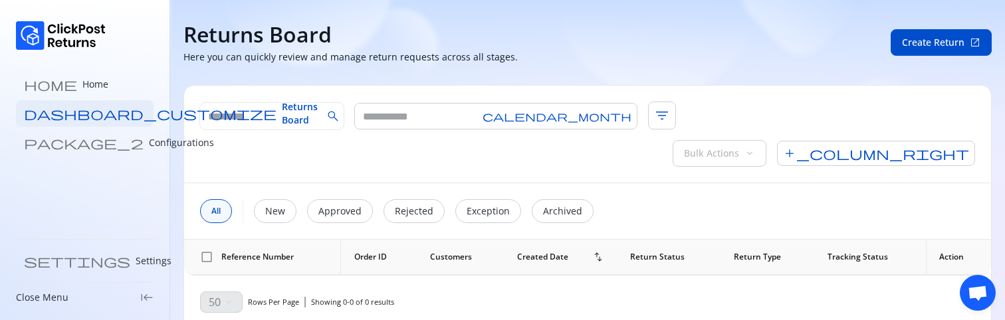
drag, startPoint x: 976, startPoint y: 309, endPoint x: 696, endPoint y: 284, distance: 281.5
click at [696, 284] on body "home Home dashboard_customize Returns Board package_2 Configurations settings S…" at bounding box center [502, 160] width 1005 height 320
click at [985, 290] on span "Open chat" at bounding box center [977, 294] width 21 height 17
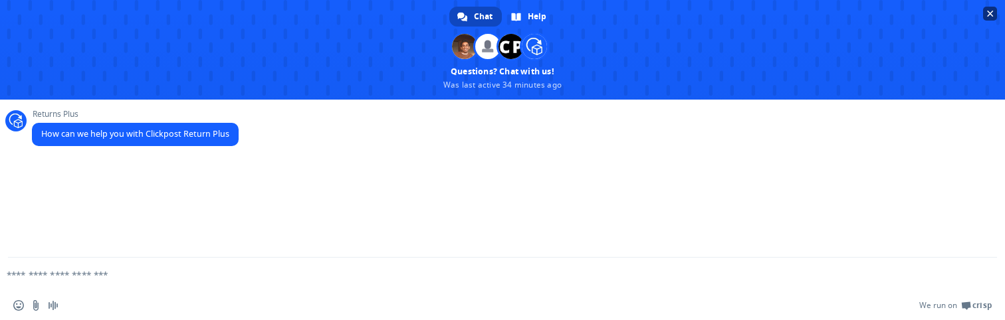
click at [991, 12] on span "Close chat" at bounding box center [990, 14] width 7 height 7
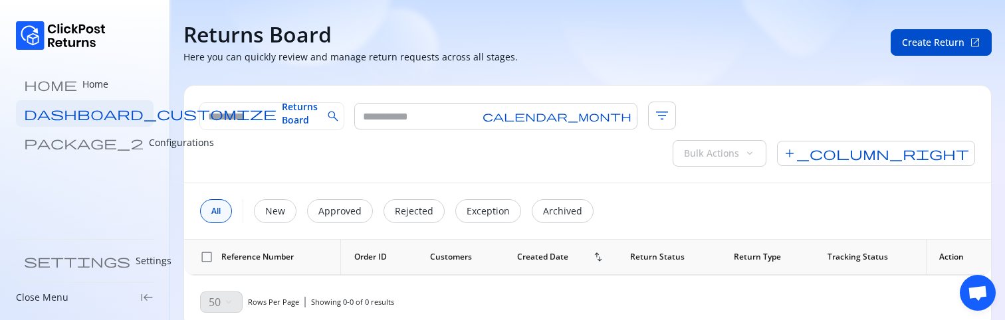
drag, startPoint x: 972, startPoint y: 286, endPoint x: 743, endPoint y: 130, distance: 277.8
click at [743, 130] on body "home Home dashboard_customize Returns Board package_2 Configurations settings S…" at bounding box center [502, 160] width 1005 height 320
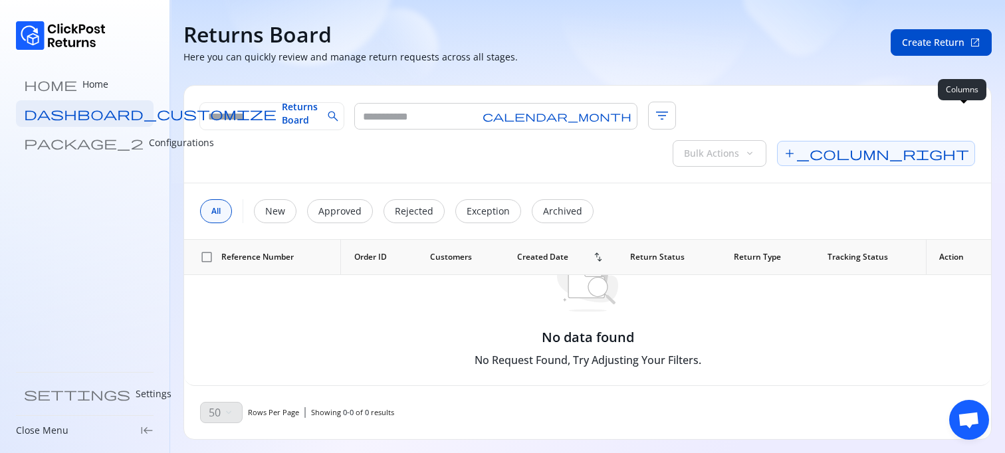
click at [963, 141] on span "add_column_right" at bounding box center [876, 153] width 198 height 25
drag, startPoint x: 964, startPoint y: 405, endPoint x: 628, endPoint y: 277, distance: 359.9
click at [628, 278] on body "home Home dashboard_customize Returns Board package_2 Configurations settings S…" at bounding box center [502, 226] width 1005 height 453
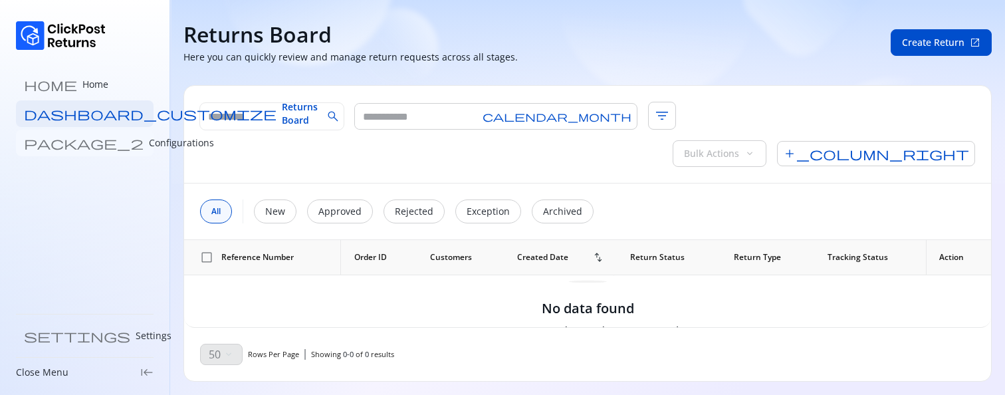
click at [149, 146] on p "Configurations" at bounding box center [181, 142] width 65 height 13
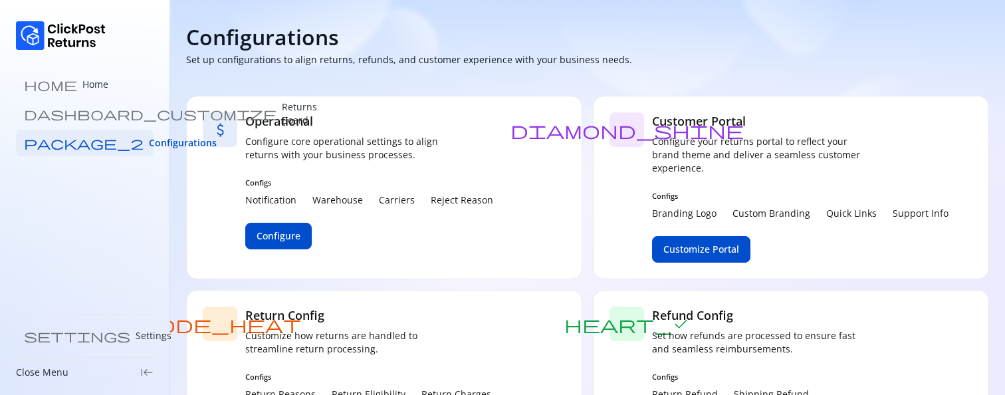
scroll to position [81, 0]
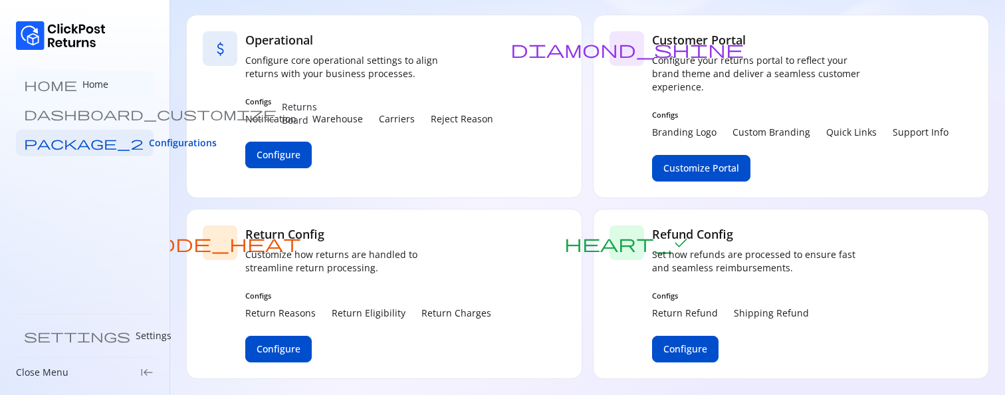
click at [82, 86] on p "Home" at bounding box center [95, 84] width 26 height 13
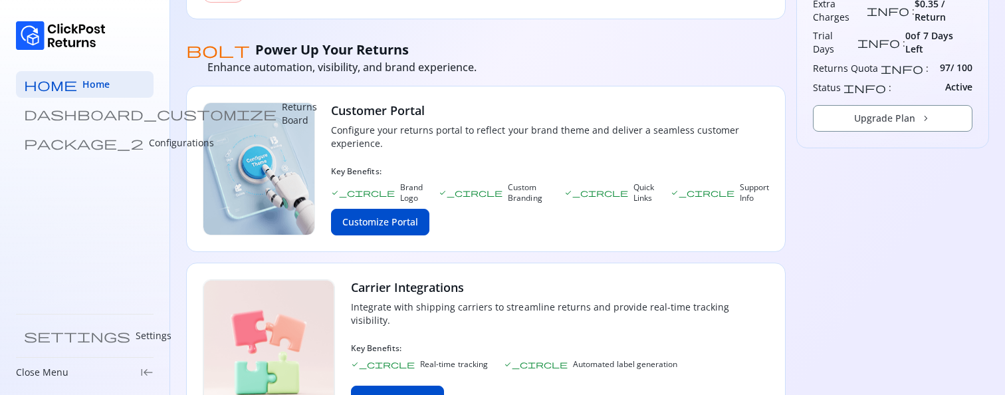
scroll to position [751, 0]
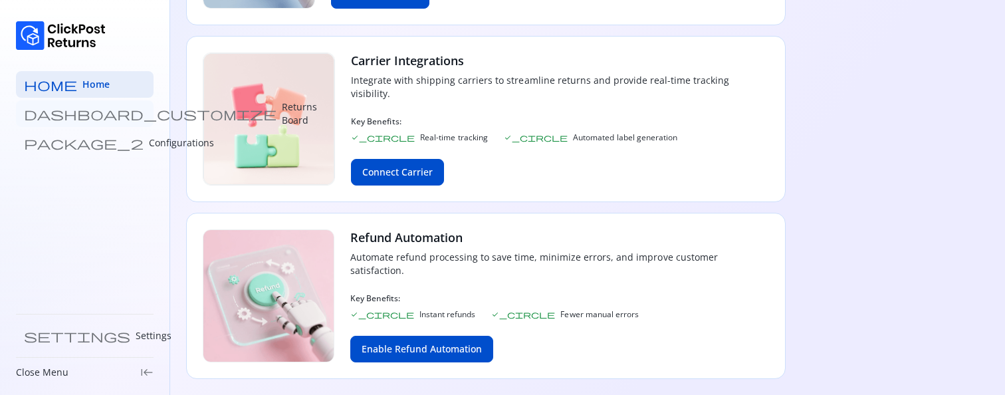
click at [74, 120] on link "dashboard_customize Returns Board" at bounding box center [85, 113] width 138 height 27
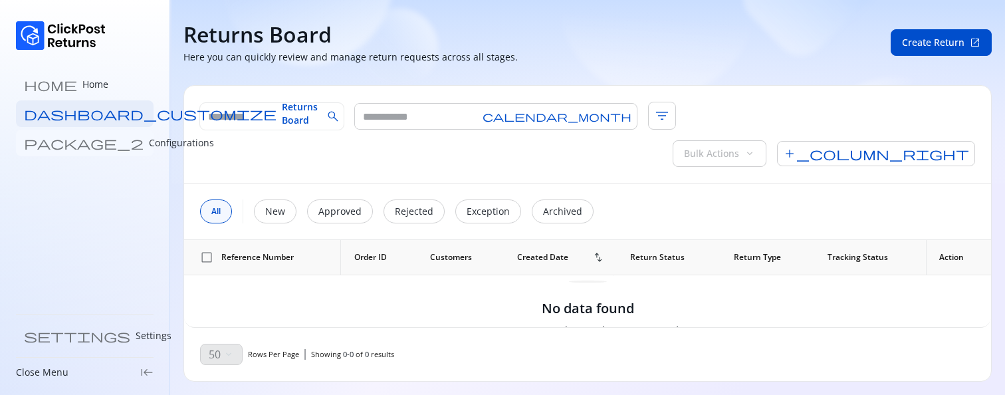
click at [149, 144] on p "Configurations" at bounding box center [181, 142] width 65 height 13
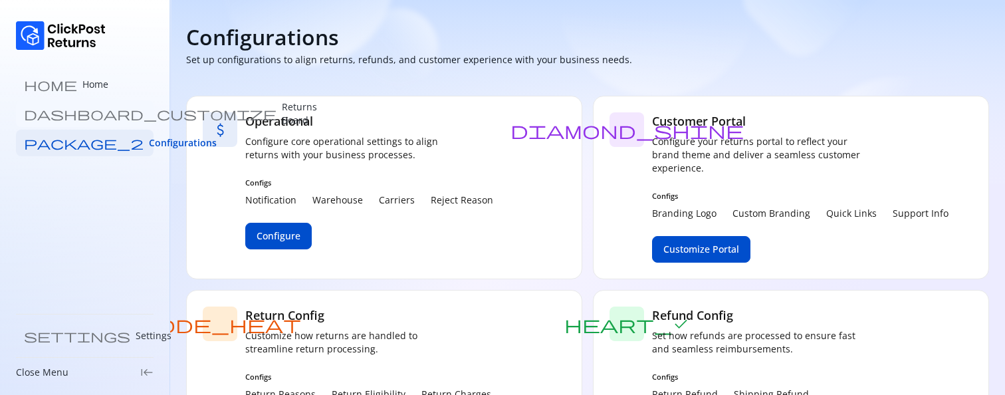
click at [84, 123] on link "dashboard_customize Returns Board" at bounding box center [85, 113] width 138 height 27
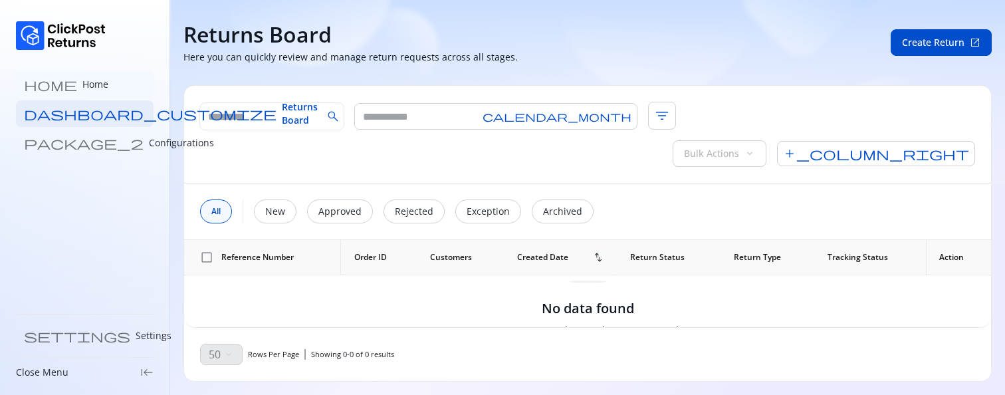
click at [82, 88] on p "Home" at bounding box center [95, 84] width 26 height 13
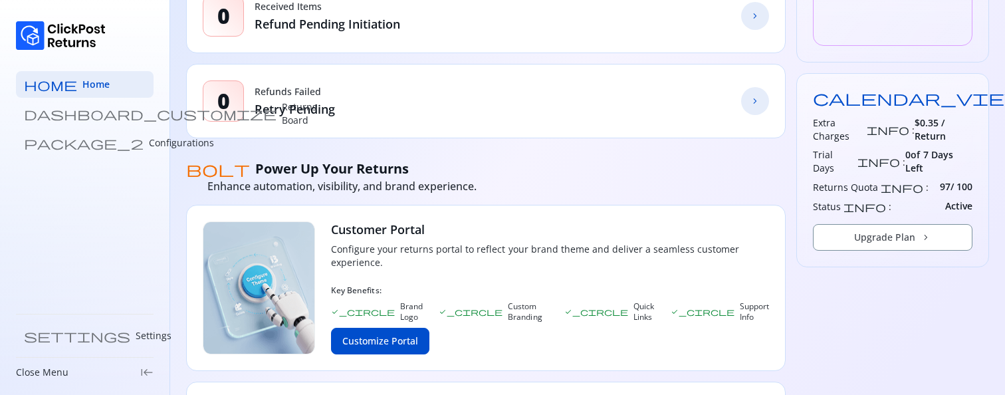
scroll to position [751, 0]
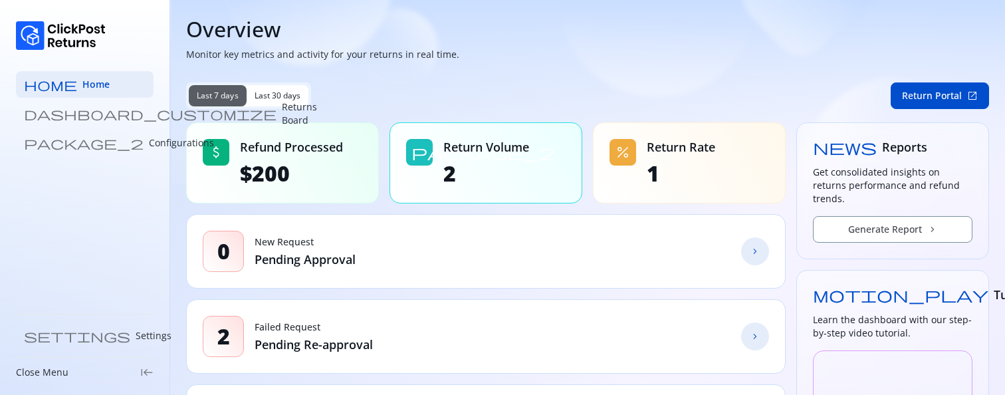
scroll to position [397, 0]
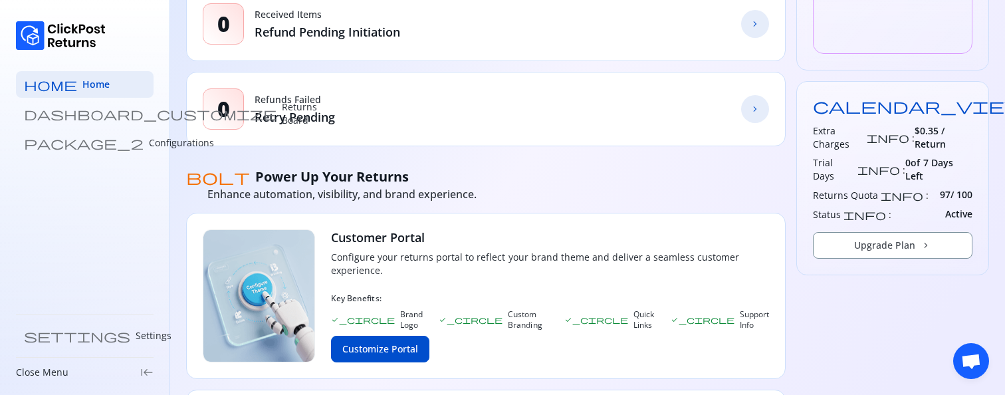
drag, startPoint x: 964, startPoint y: 348, endPoint x: 905, endPoint y: 322, distance: 64.3
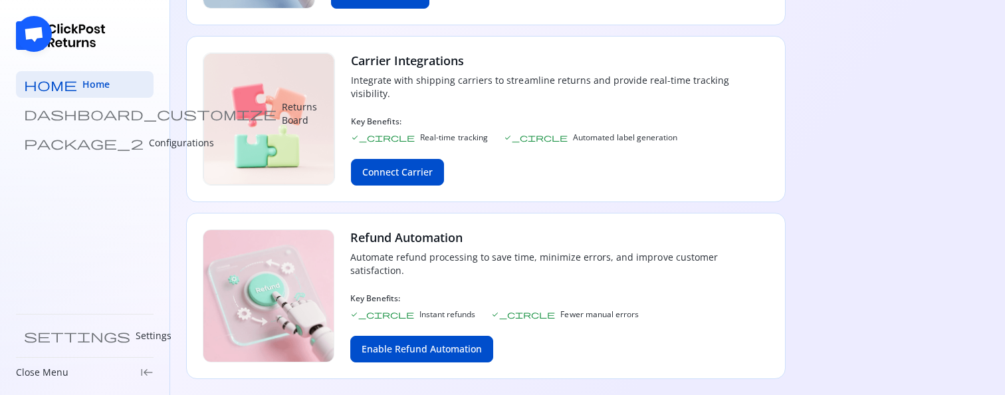
scroll to position [0, 0]
